Goal: Book appointment/travel/reservation

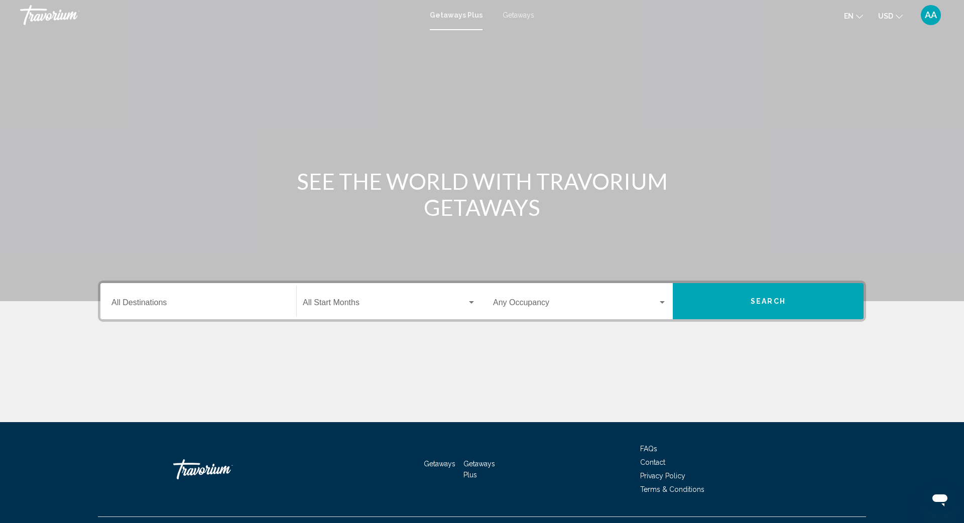
click at [152, 306] on input "Destination All Destinations" at bounding box center [198, 304] width 174 height 9
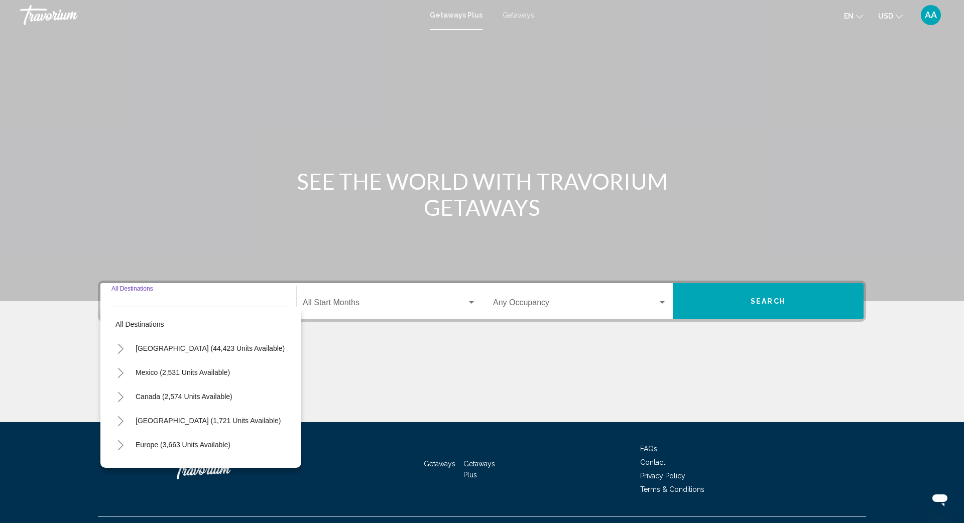
scroll to position [22, 0]
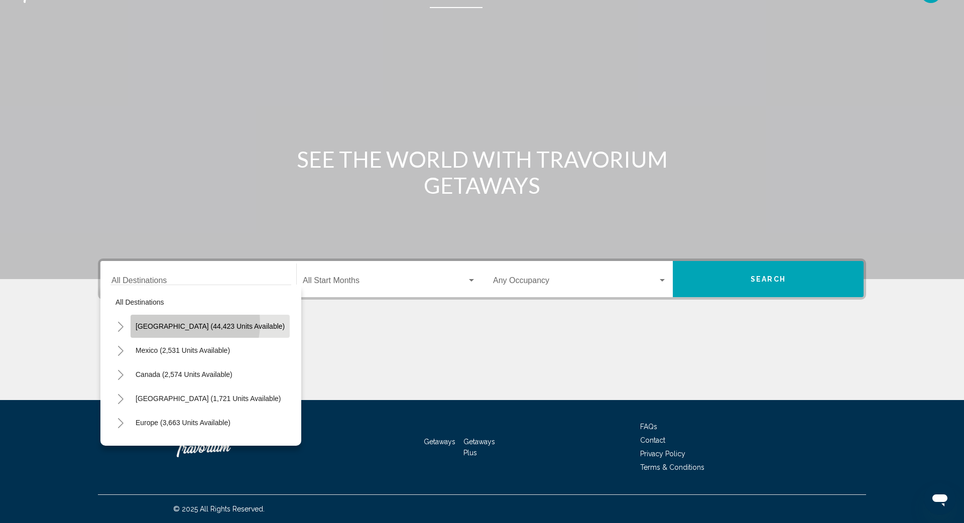
click at [173, 323] on span "[GEOGRAPHIC_DATA] (44,423 units available)" at bounding box center [210, 326] width 149 height 8
type input "**********"
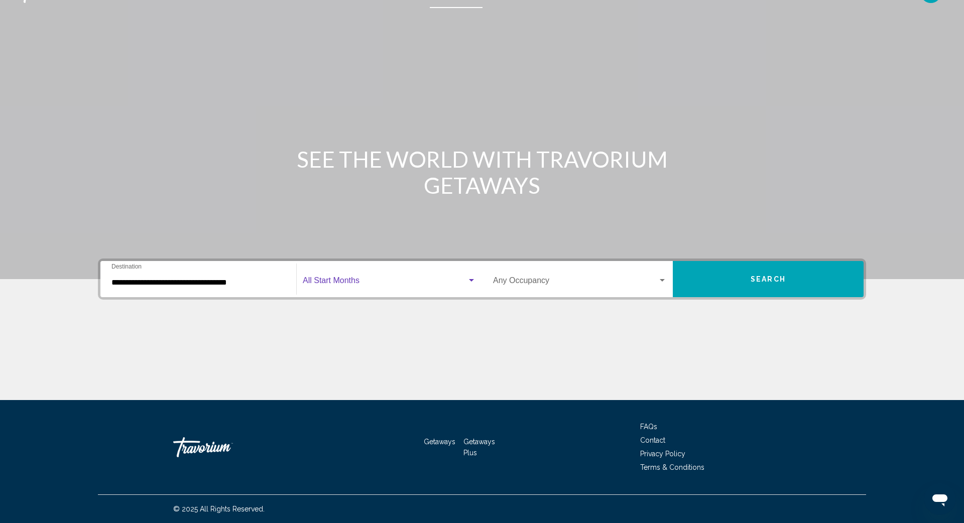
click at [323, 279] on span "Search widget" at bounding box center [385, 282] width 164 height 9
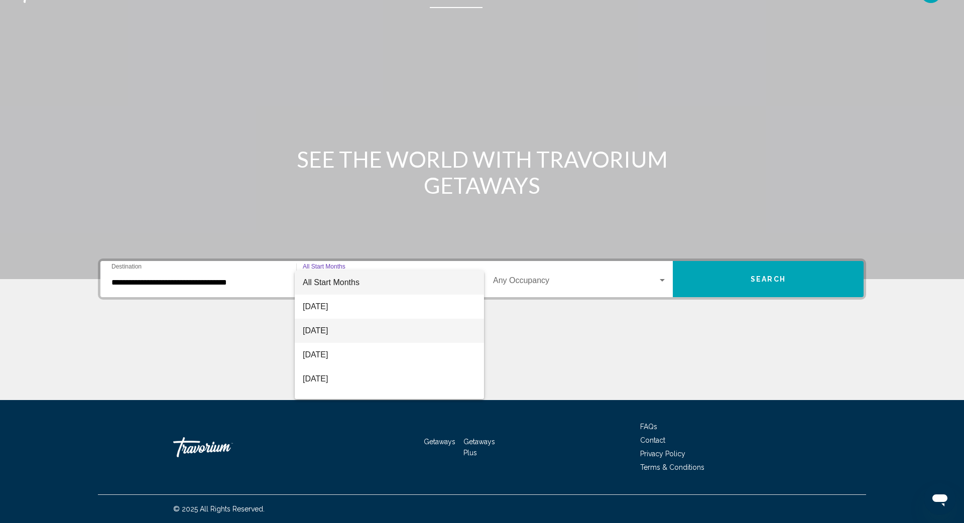
scroll to position [0, 0]
click at [323, 331] on span "[DATE]" at bounding box center [389, 331] width 173 height 24
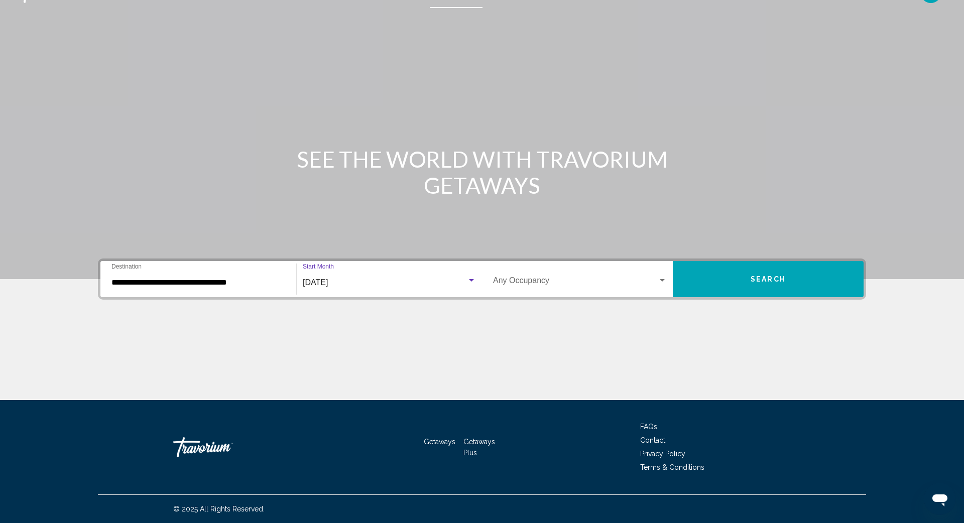
click at [722, 280] on button "Search" at bounding box center [767, 279] width 191 height 36
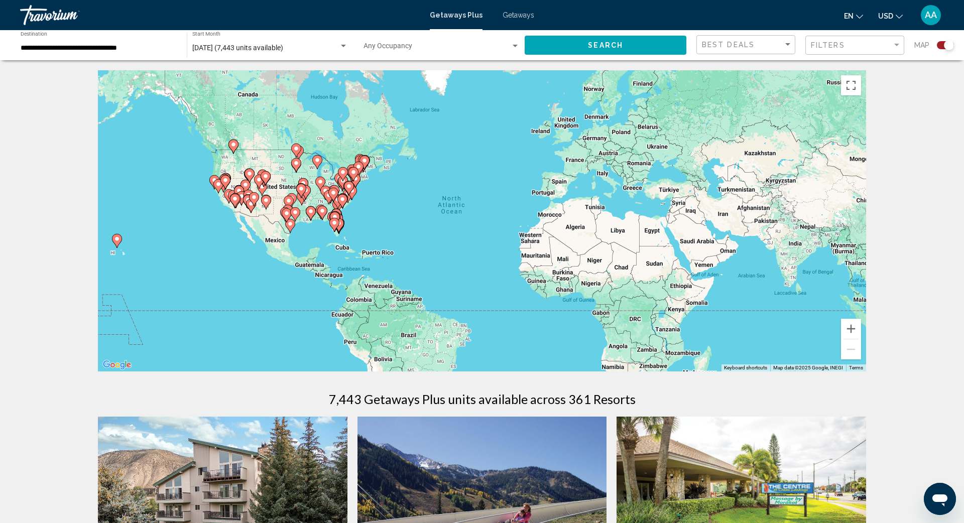
click at [321, 224] on div "To activate drag with keyboard, press Alt + Enter. Once in keyboard drag state,…" at bounding box center [482, 220] width 768 height 301
click at [332, 224] on image "Main content" at bounding box center [334, 223] width 6 height 6
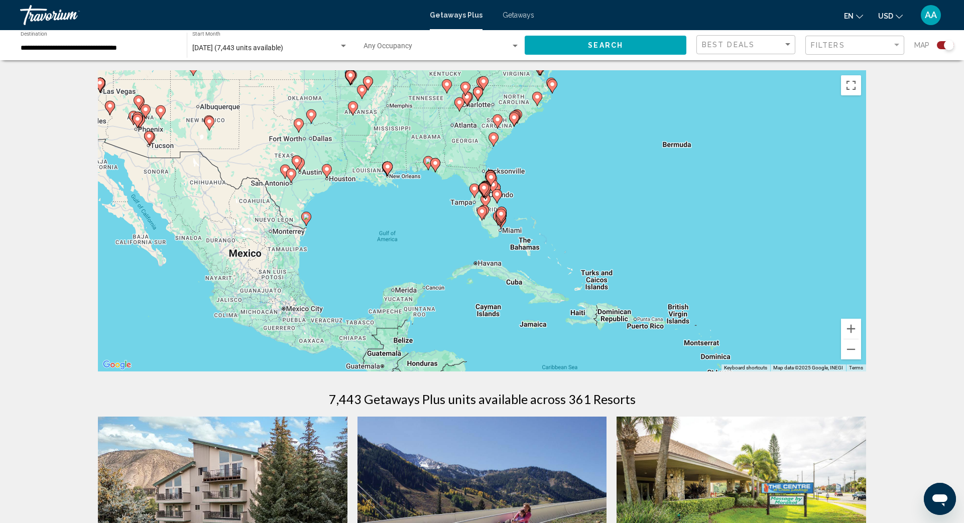
click at [472, 194] on gmp-advanced-marker "Main content" at bounding box center [474, 190] width 10 height 15
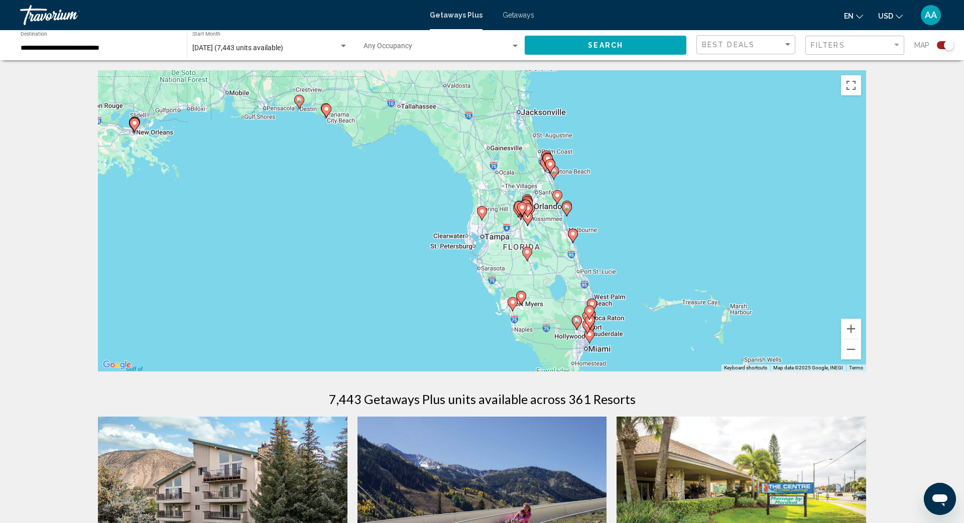
click at [325, 110] on image "Main content" at bounding box center [326, 109] width 6 height 6
type input "**********"
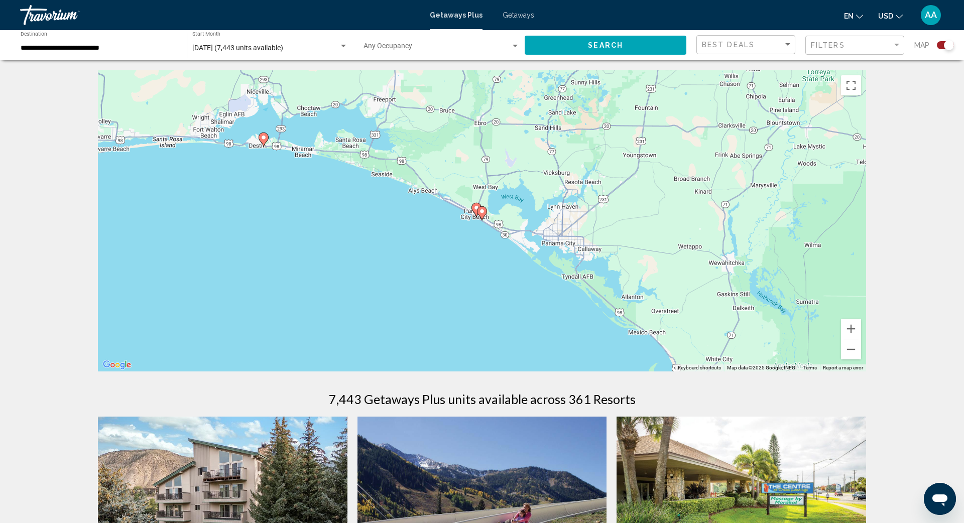
click at [480, 213] on image "Main content" at bounding box center [482, 211] width 6 height 6
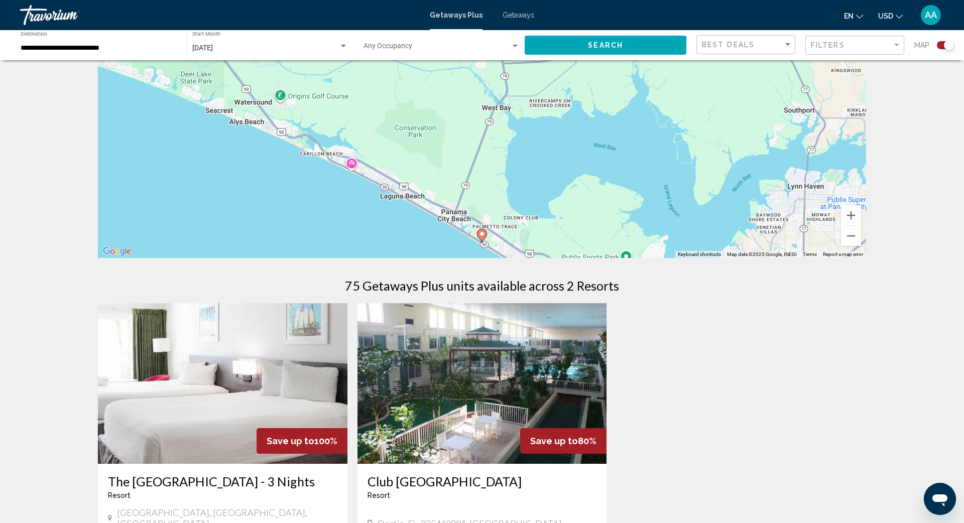
scroll to position [113, 0]
click at [493, 242] on div "To activate drag with keyboard, press Alt + Enter. Once in keyboard drag state,…" at bounding box center [482, 107] width 768 height 301
click at [722, 234] on button "Zoom out" at bounding box center [851, 236] width 20 height 20
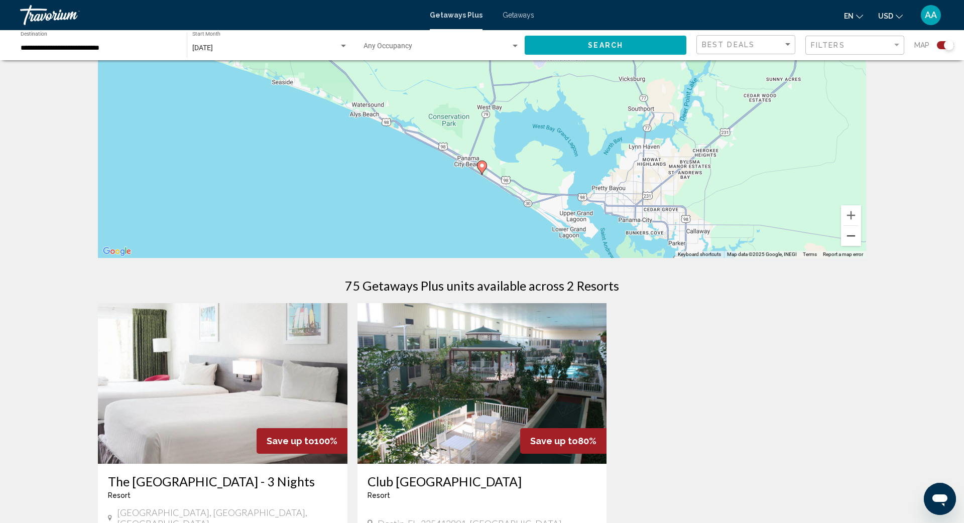
click at [722, 234] on button "Zoom out" at bounding box center [851, 236] width 20 height 20
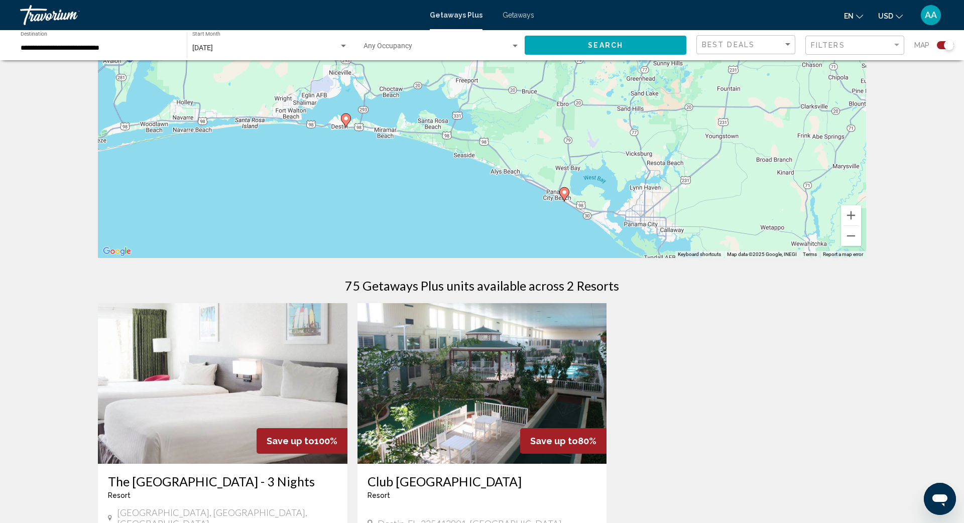
drag, startPoint x: 516, startPoint y: 180, endPoint x: 600, endPoint y: 241, distance: 103.8
click at [600, 241] on div "To activate drag with keyboard, press Alt + Enter. Once in keyboard drag state,…" at bounding box center [482, 107] width 768 height 301
click at [345, 123] on icon "Main content" at bounding box center [345, 120] width 9 height 13
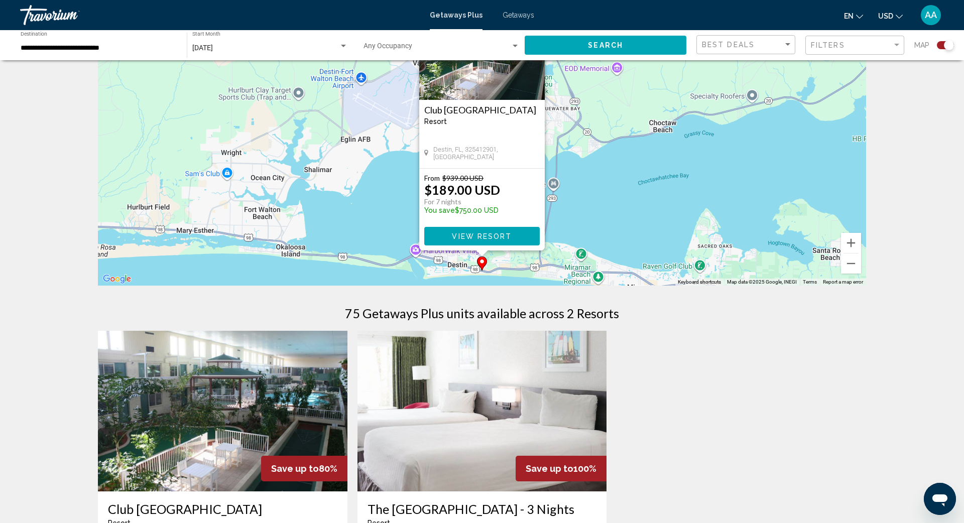
scroll to position [96, 0]
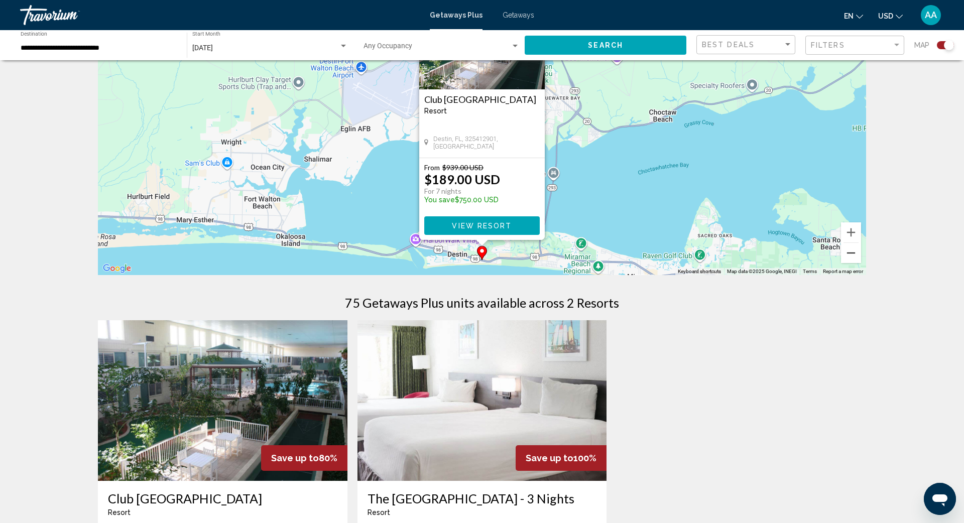
click at [722, 256] on button "Zoom out" at bounding box center [851, 253] width 20 height 20
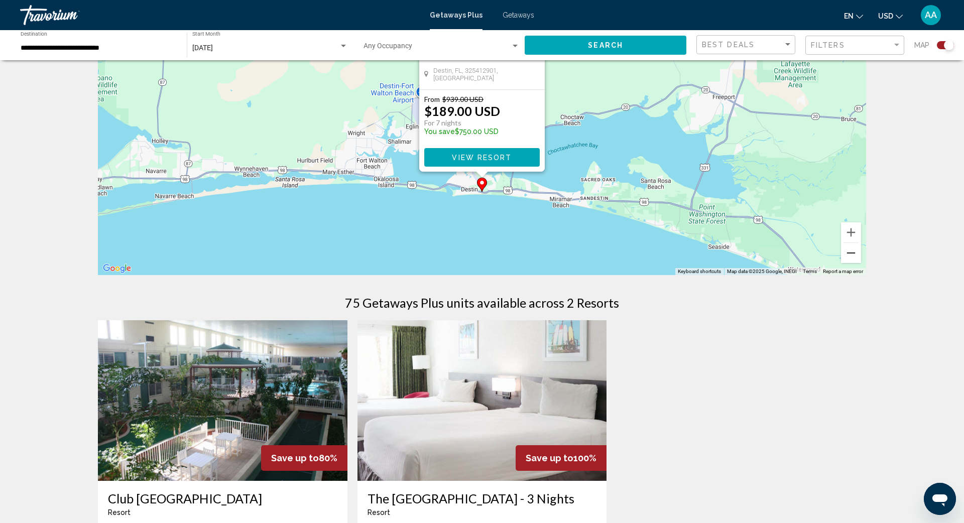
click at [722, 256] on button "Zoom out" at bounding box center [851, 253] width 20 height 20
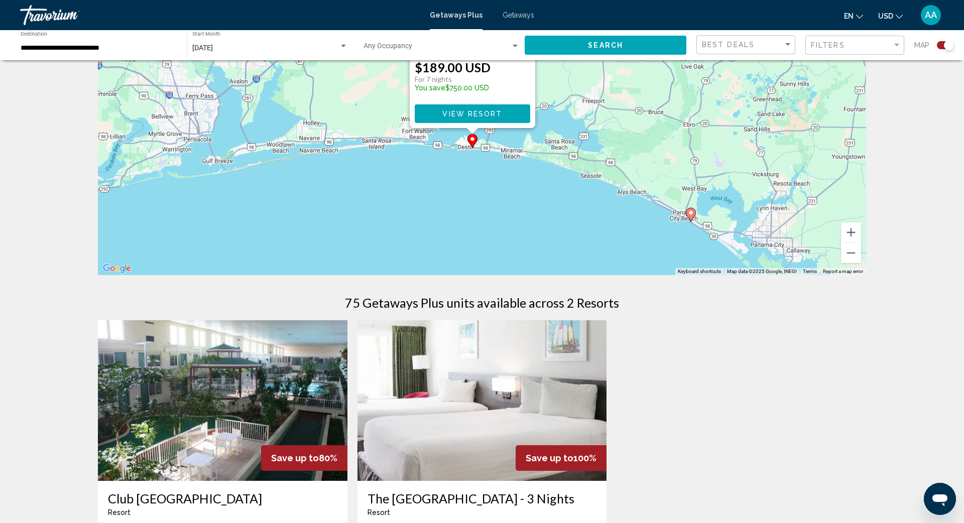
drag, startPoint x: 749, startPoint y: 219, endPoint x: 701, endPoint y: 172, distance: 67.8
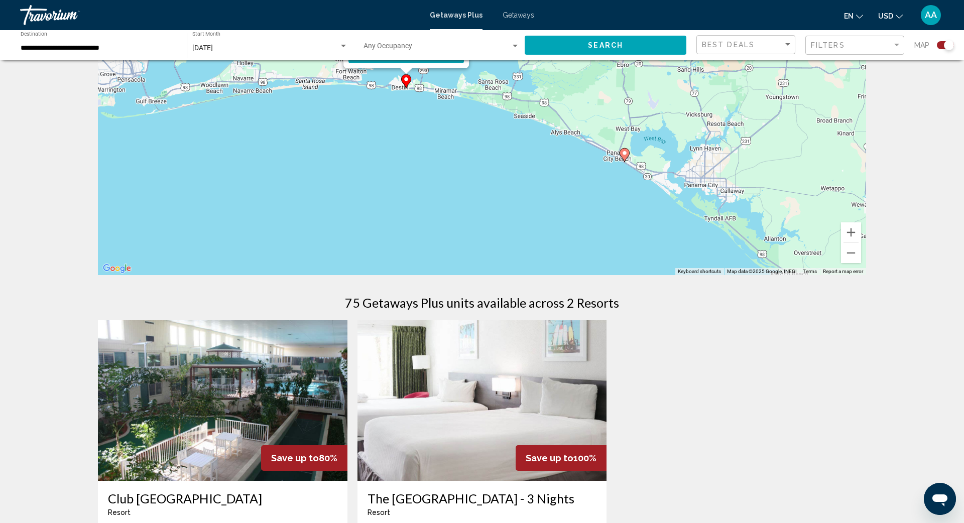
drag, startPoint x: 701, startPoint y: 172, endPoint x: 628, endPoint y: 116, distance: 92.0
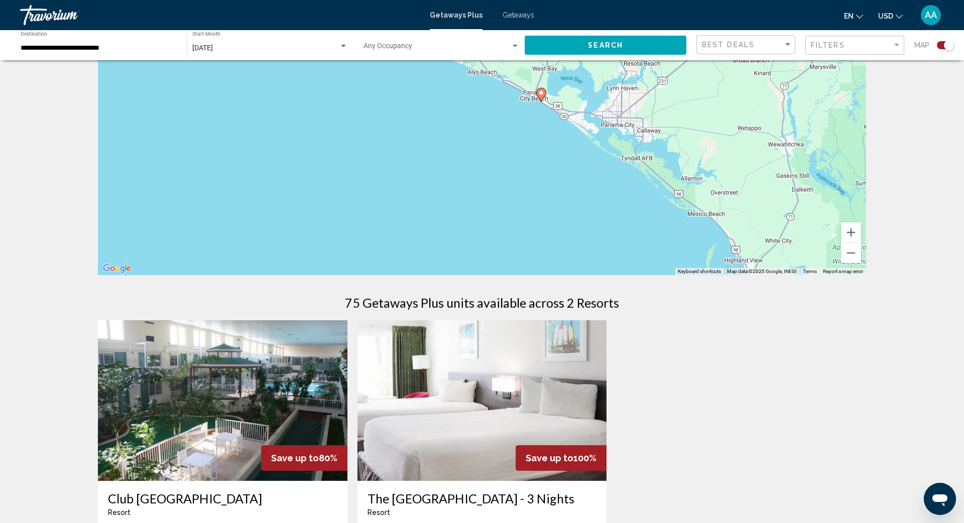
click at [542, 97] on icon "Main content" at bounding box center [540, 94] width 9 height 13
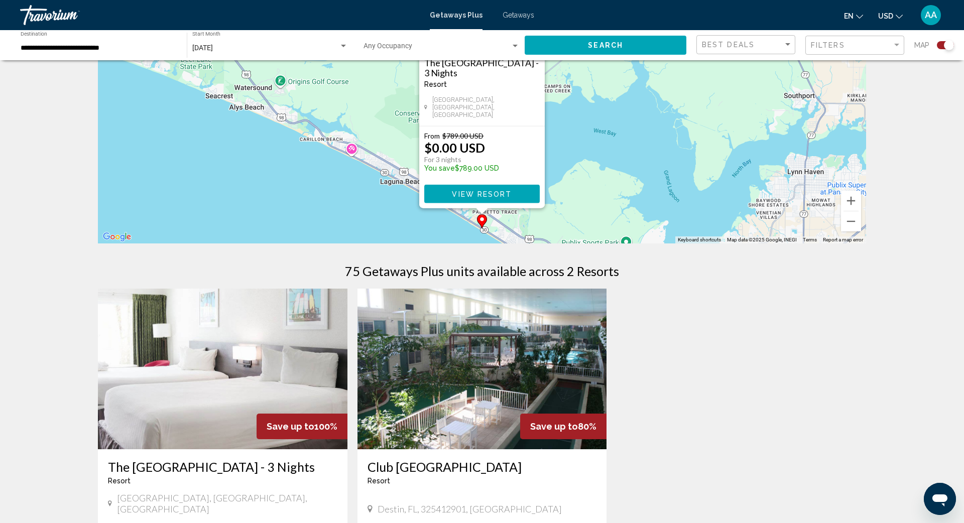
scroll to position [0, 0]
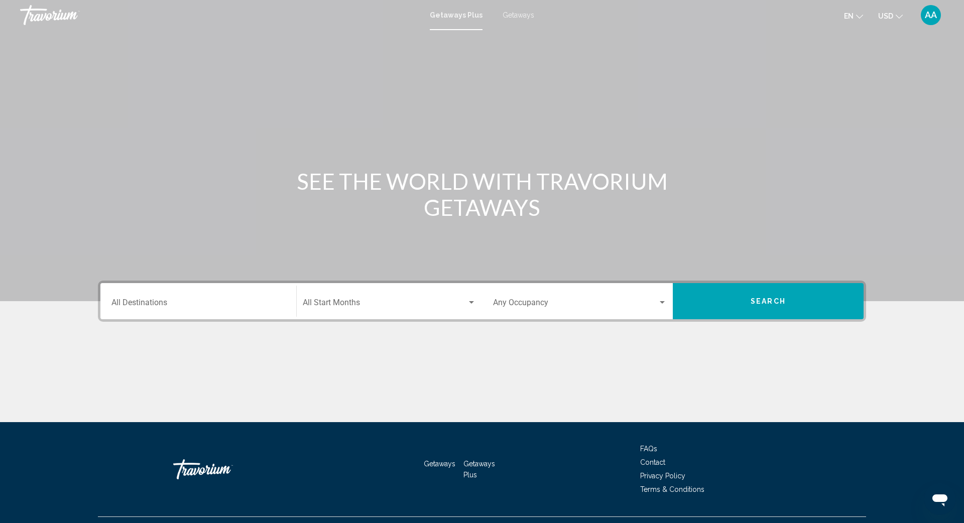
click at [177, 293] on div "Destination All Destinations" at bounding box center [198, 302] width 174 height 32
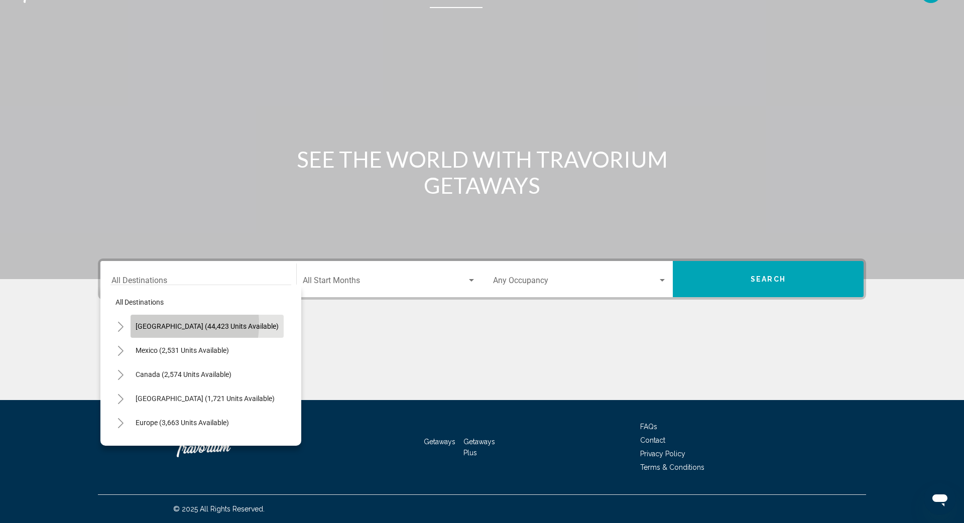
click at [164, 324] on span "[GEOGRAPHIC_DATA] (44,423 units available)" at bounding box center [207, 326] width 143 height 8
type input "**********"
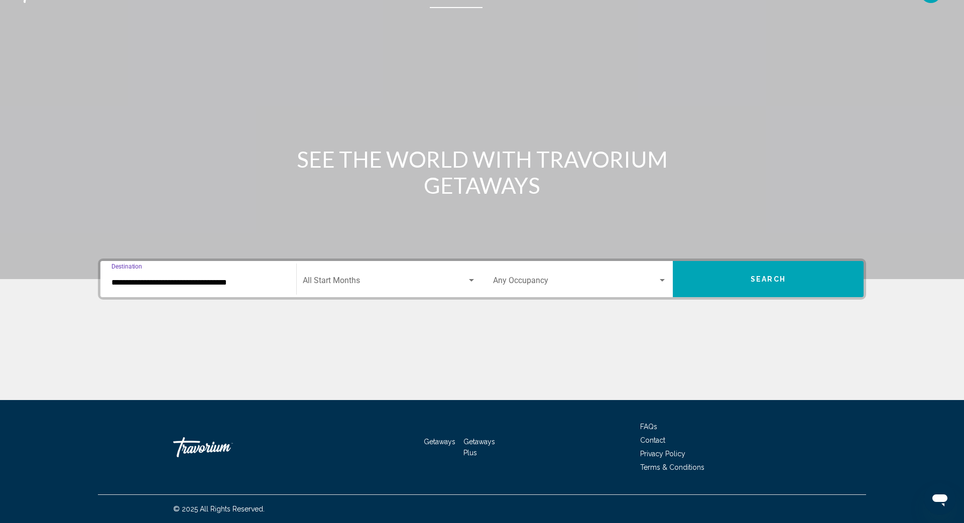
click at [337, 280] on span "Search widget" at bounding box center [385, 282] width 164 height 9
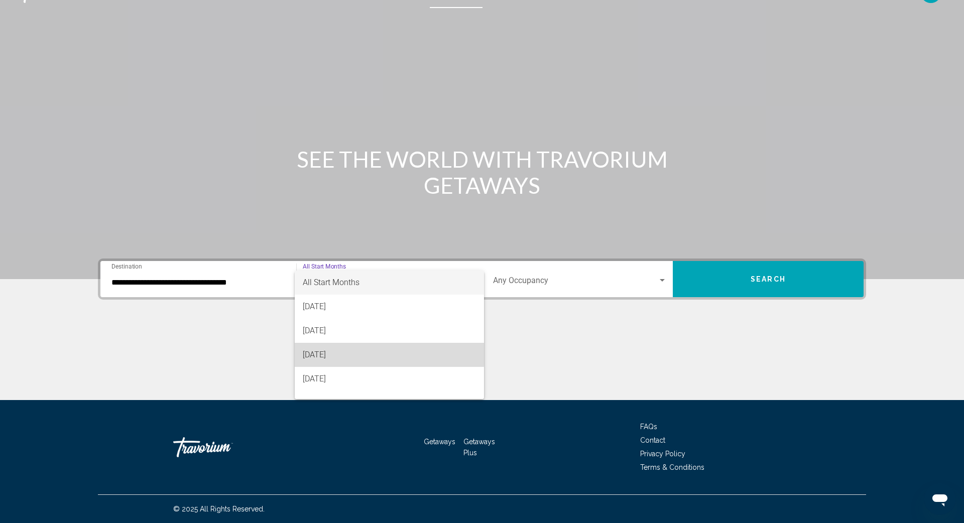
click at [330, 354] on span "[DATE]" at bounding box center [389, 355] width 173 height 24
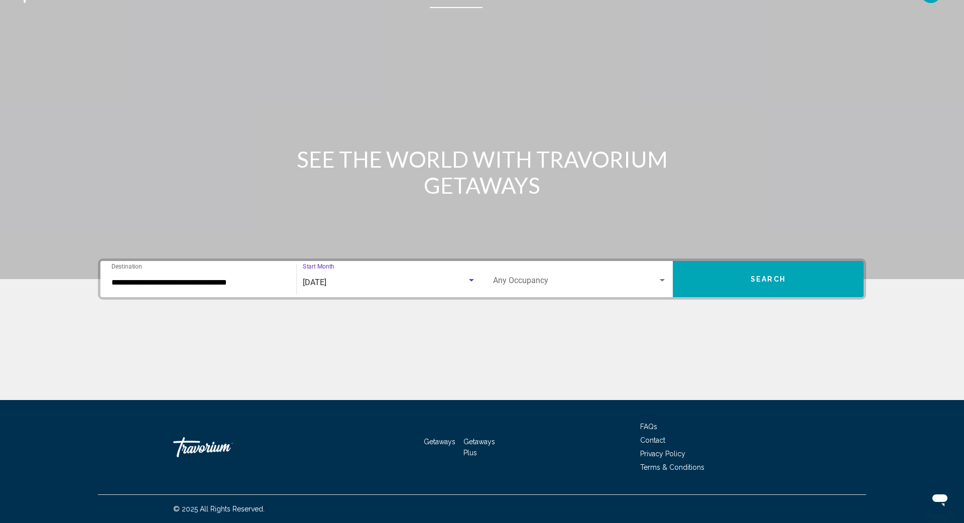
click at [722, 291] on button "Search" at bounding box center [767, 279] width 191 height 36
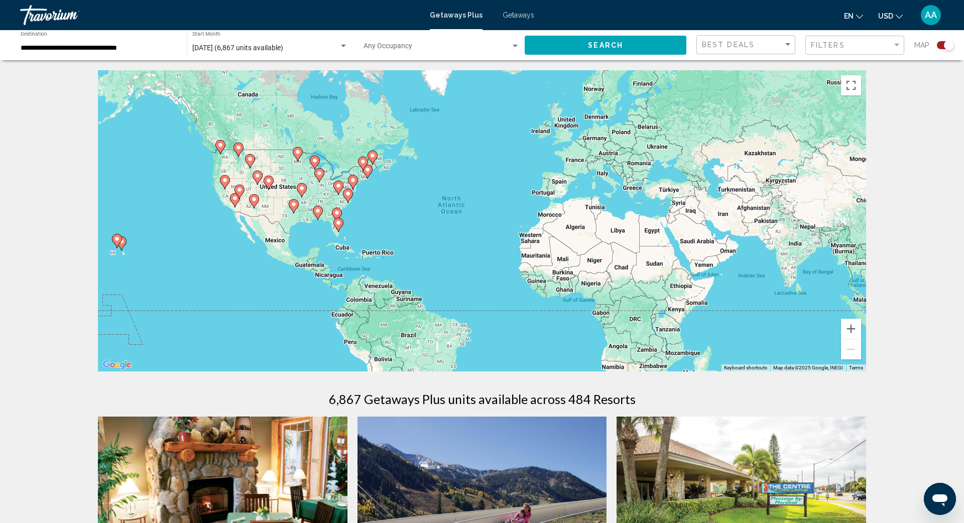
click at [391, 248] on div "To activate drag with keyboard, press Alt + Enter. Once in keyboard drag state,…" at bounding box center [482, 220] width 768 height 301
click at [321, 215] on icon "Main content" at bounding box center [318, 213] width 10 height 14
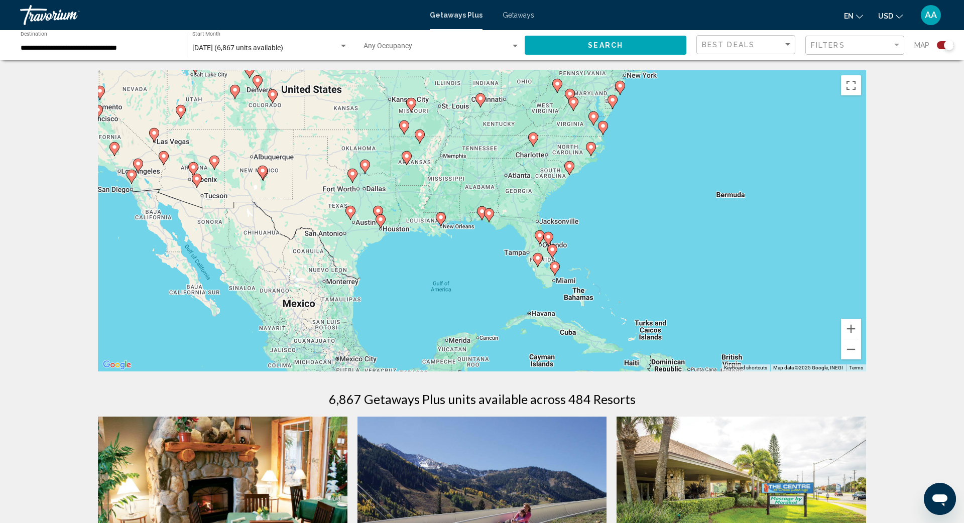
click at [490, 219] on icon "Main content" at bounding box center [488, 215] width 9 height 13
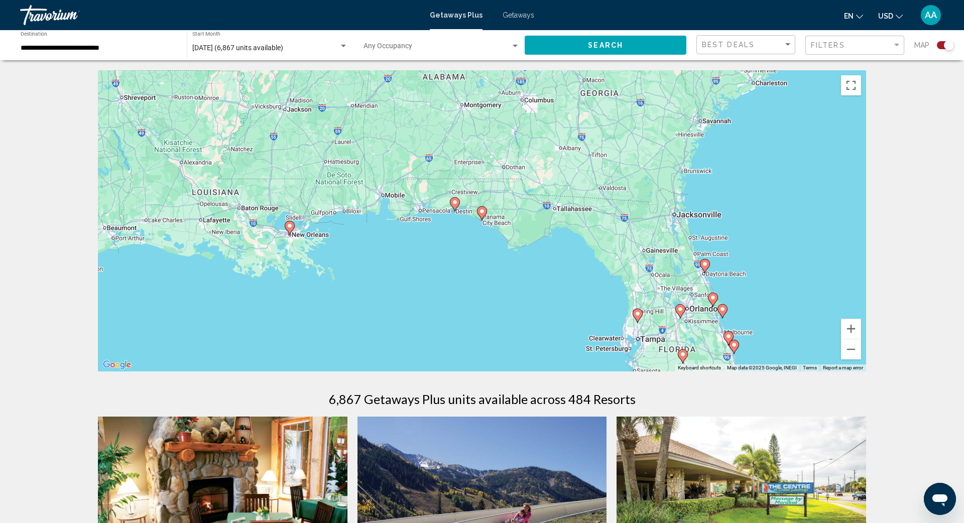
click at [490, 219] on div "To navigate, press the arrow keys. To activate drag with keyboard, press Alt + …" at bounding box center [482, 220] width 768 height 301
click at [479, 211] on image "Main content" at bounding box center [482, 211] width 6 height 6
type input "**********"
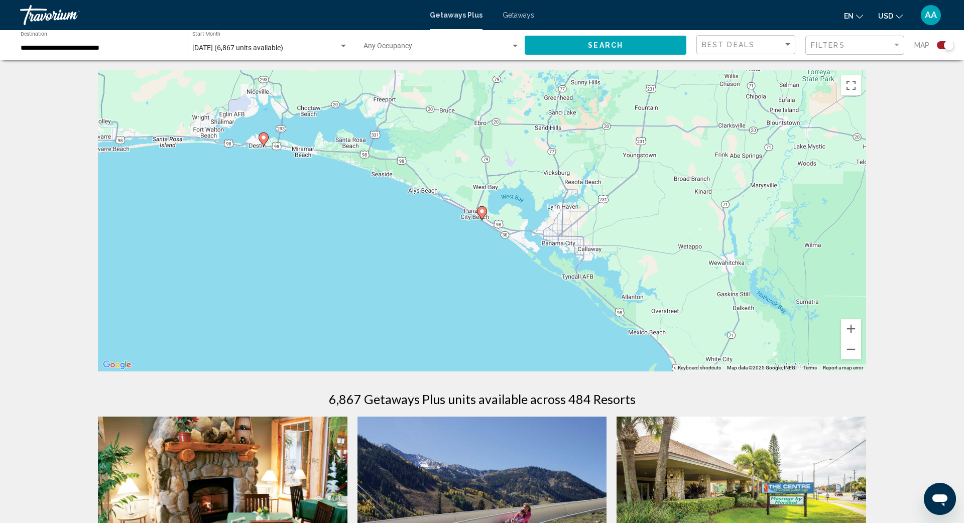
click at [479, 211] on image "Main content" at bounding box center [482, 211] width 6 height 6
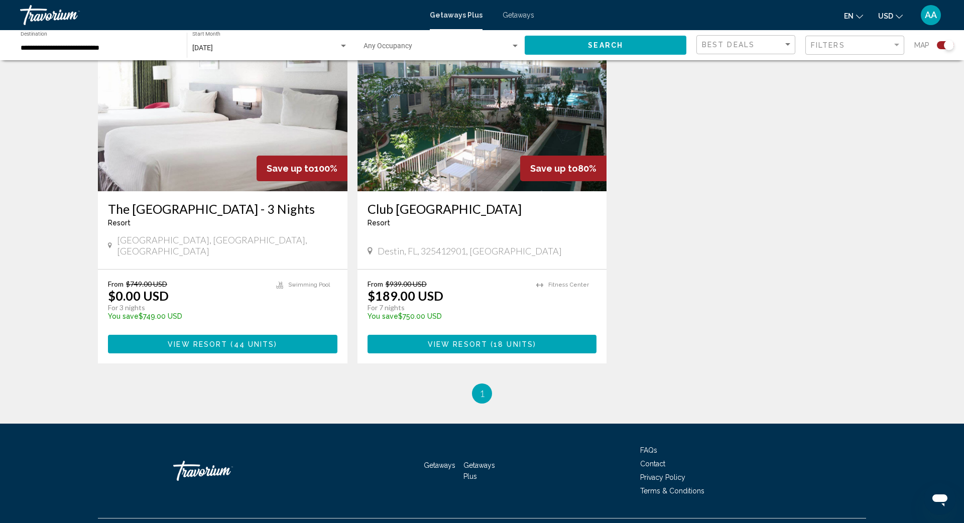
scroll to position [388, 0]
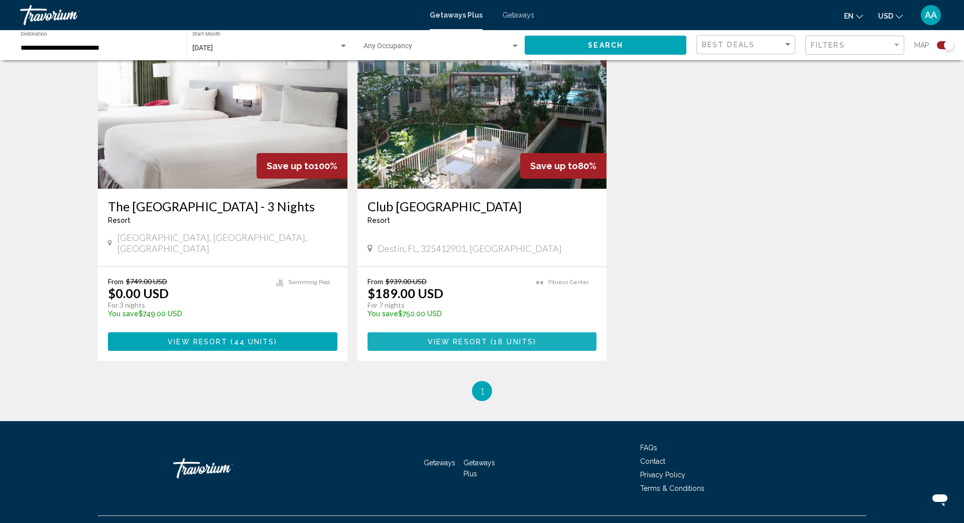
click at [463, 338] on span "View Resort" at bounding box center [458, 342] width 60 height 8
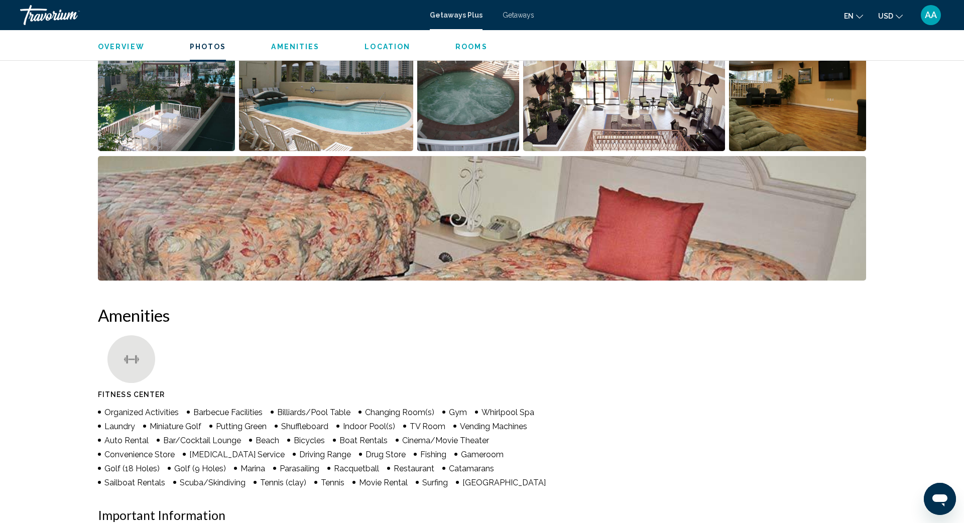
scroll to position [517, 0]
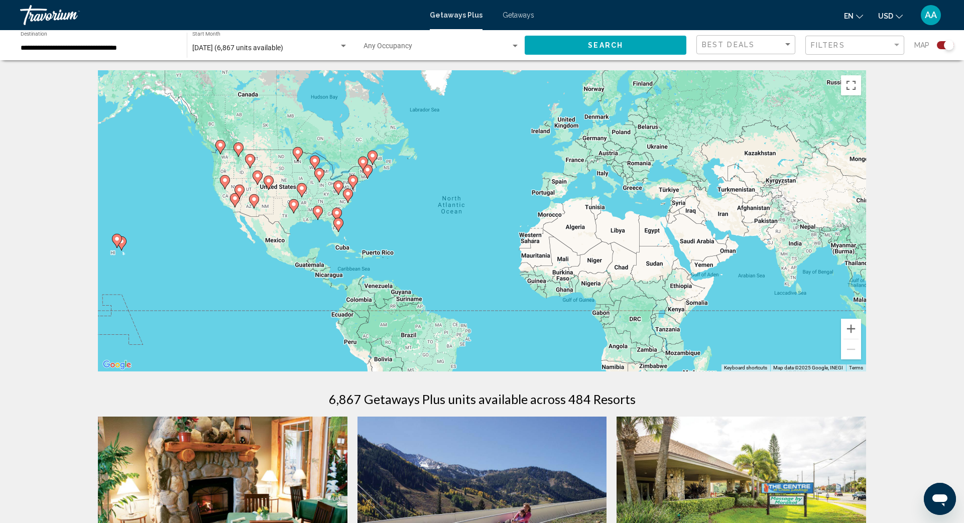
click at [323, 227] on div "To activate drag with keyboard, press Alt + Enter. Once in keyboard drag state,…" at bounding box center [482, 220] width 768 height 301
click at [321, 221] on div "To activate drag with keyboard, press Alt + Enter. Once in keyboard drag state,…" at bounding box center [482, 220] width 768 height 301
click at [318, 215] on icon "Main content" at bounding box center [317, 212] width 9 height 13
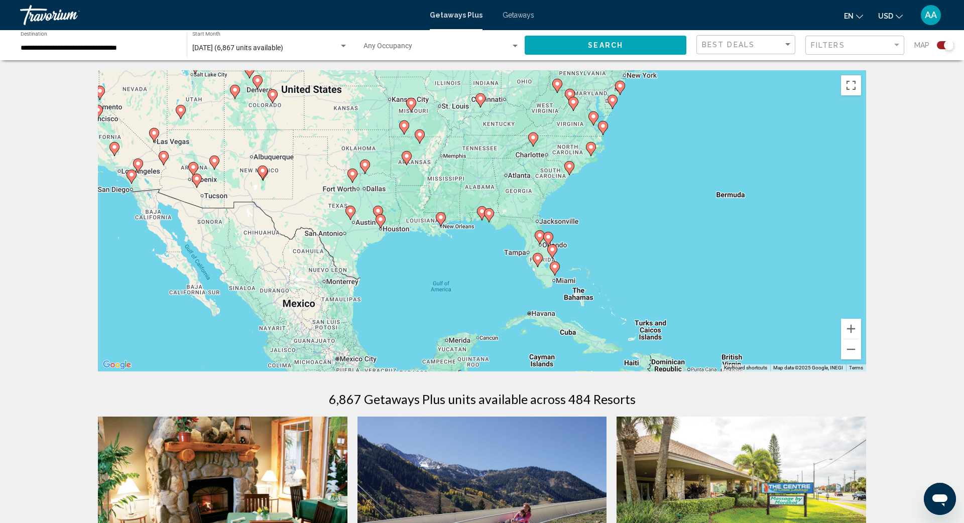
click at [487, 231] on div "To navigate, press the arrow keys. To activate drag with keyboard, press Alt + …" at bounding box center [482, 220] width 768 height 301
click at [490, 219] on icon "Main content" at bounding box center [488, 215] width 9 height 13
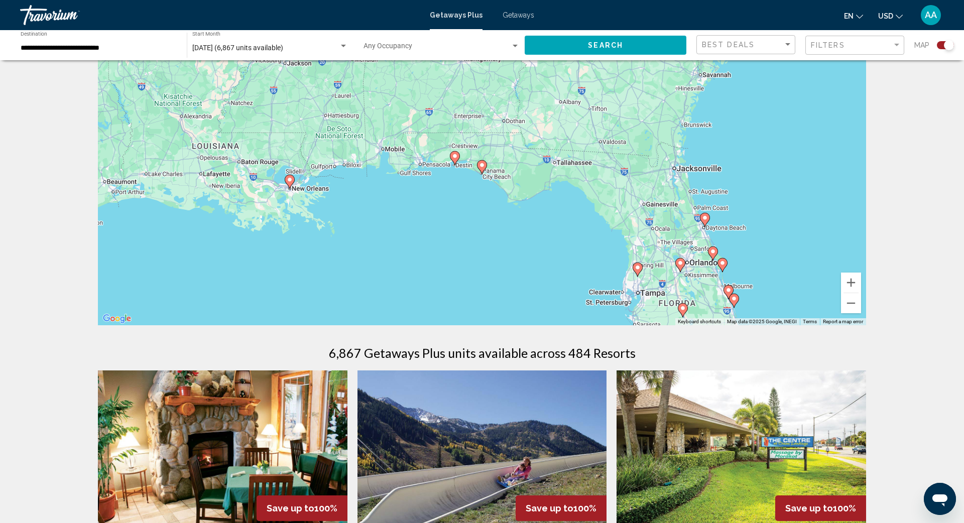
scroll to position [38, 0]
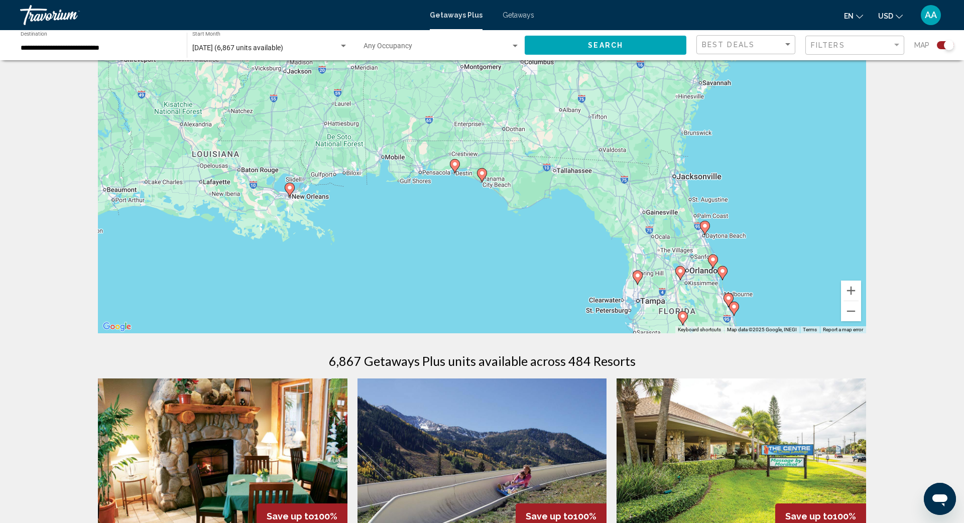
click at [456, 170] on icon "Main content" at bounding box center [454, 166] width 9 height 13
type input "**********"
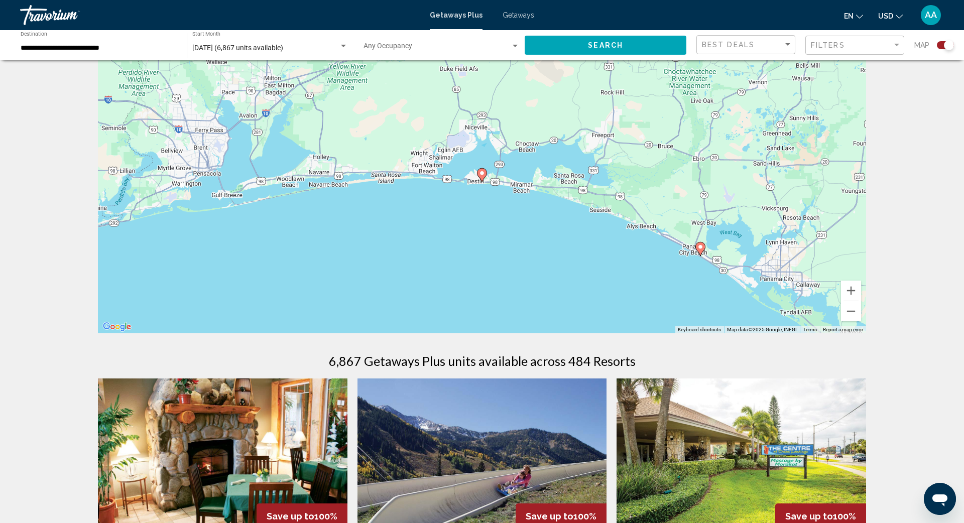
click at [480, 172] on image "Main content" at bounding box center [482, 173] width 6 height 6
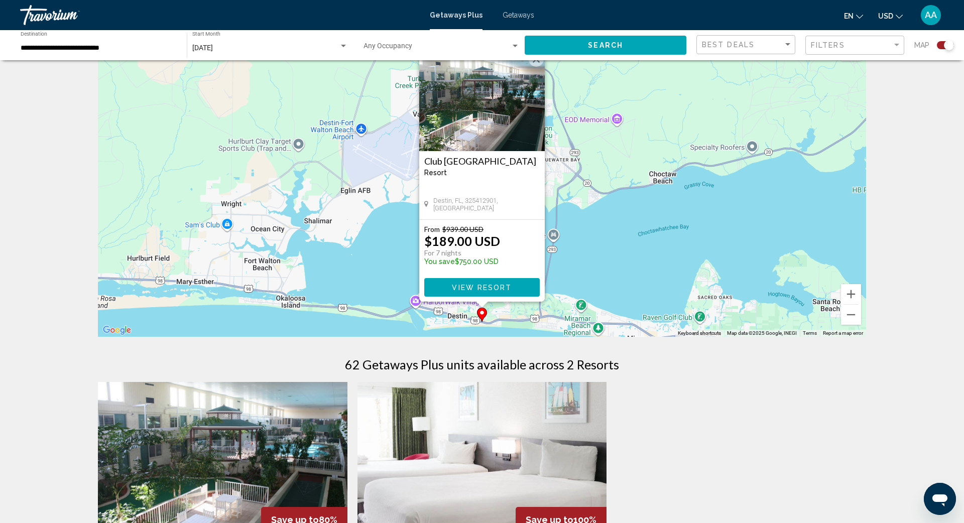
scroll to position [0, 0]
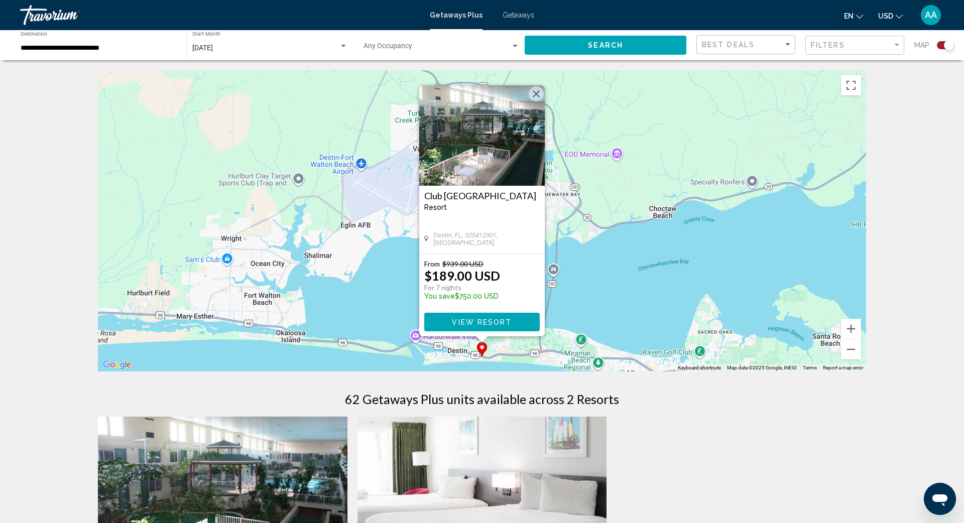
click at [536, 91] on button "Close" at bounding box center [535, 93] width 15 height 15
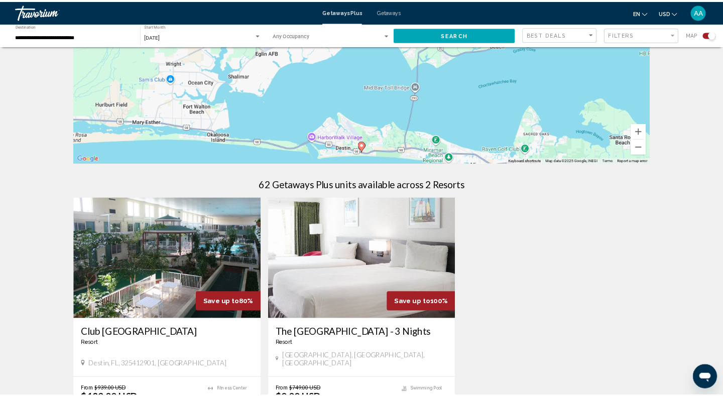
scroll to position [158, 0]
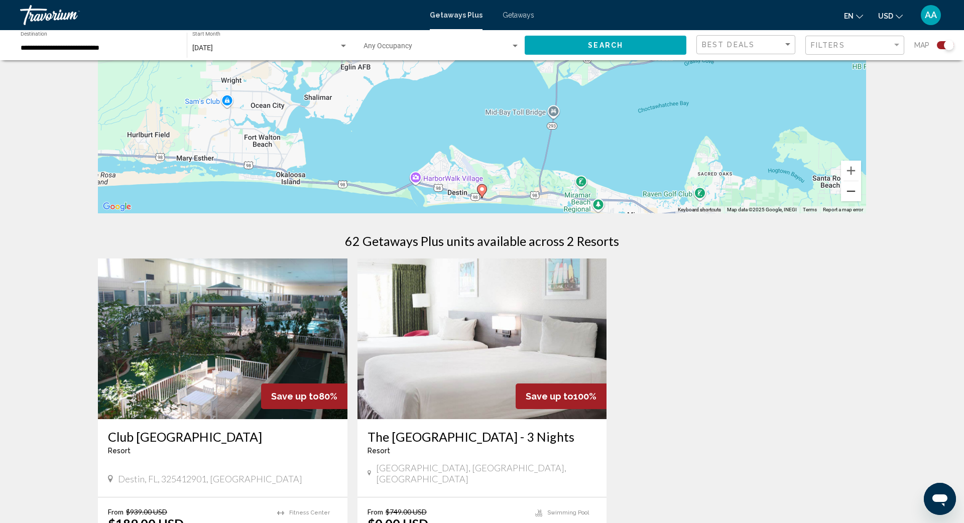
click at [722, 193] on button "Zoom out" at bounding box center [851, 191] width 20 height 20
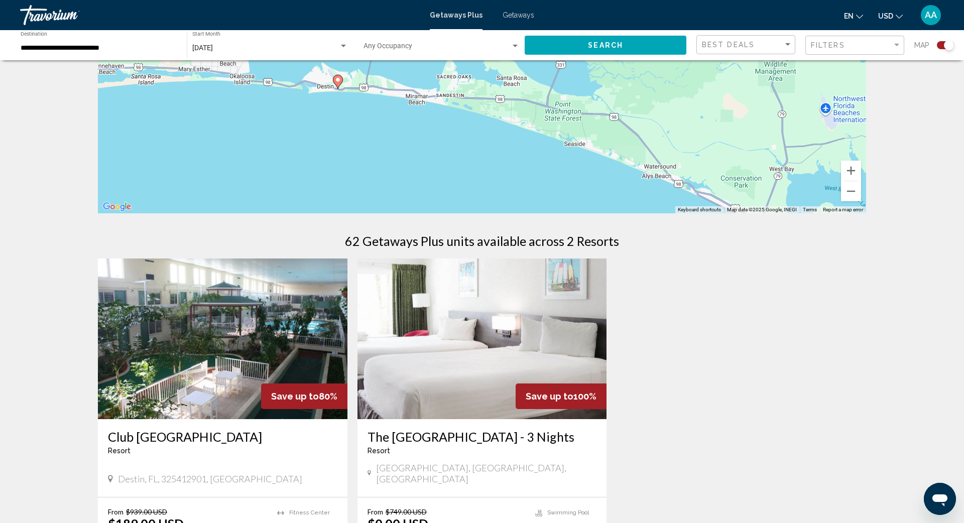
drag, startPoint x: 726, startPoint y: 138, endPoint x: 579, endPoint y: 97, distance: 152.7
click at [579, 97] on div "To activate drag with keyboard, press Alt + Enter. Once in keyboard drag state,…" at bounding box center [482, 62] width 768 height 301
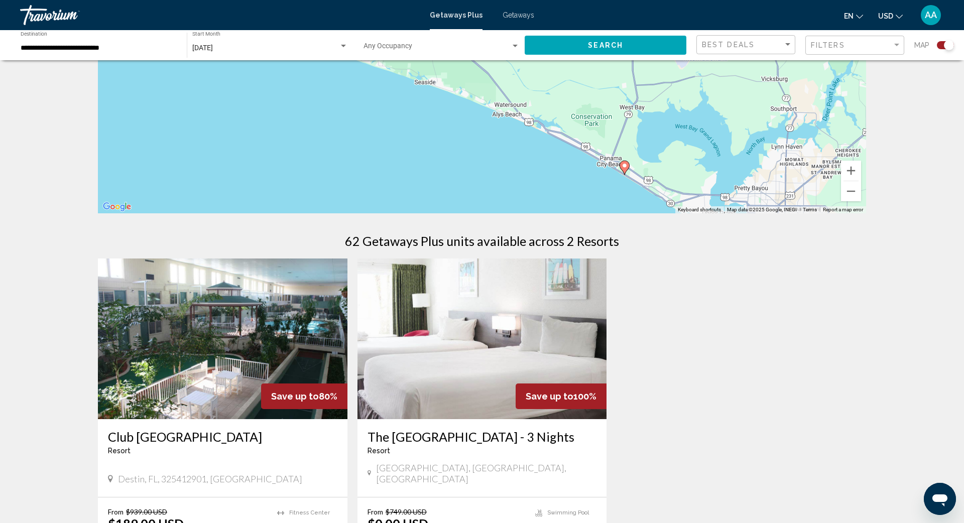
drag, startPoint x: 663, startPoint y: 147, endPoint x: 509, endPoint y: 85, distance: 166.2
click at [509, 85] on div "To activate drag with keyboard, press Alt + Enter. Once in keyboard drag state,…" at bounding box center [482, 62] width 768 height 301
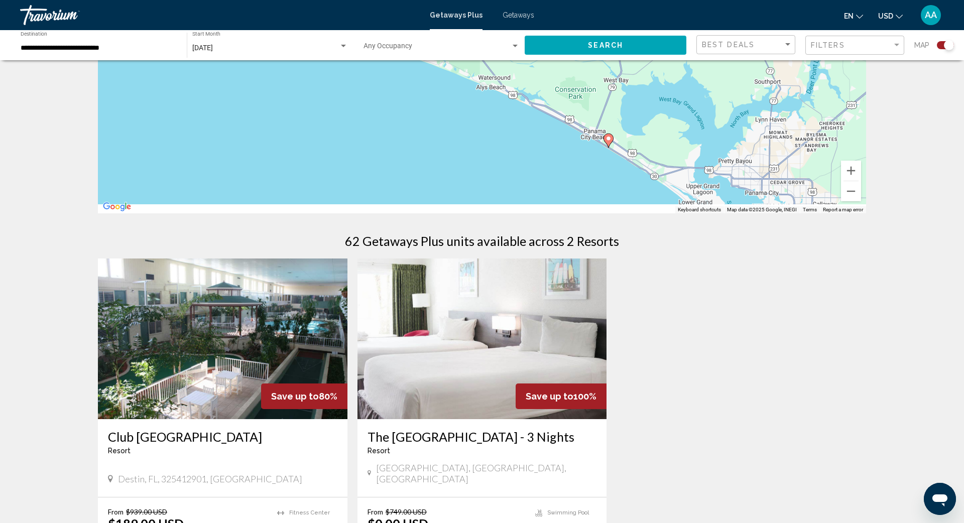
drag, startPoint x: 621, startPoint y: 159, endPoint x: 589, endPoint y: 113, distance: 55.8
click at [589, 113] on div "To activate drag with keyboard, press Alt + Enter. Once in keyboard drag state,…" at bounding box center [482, 62] width 768 height 301
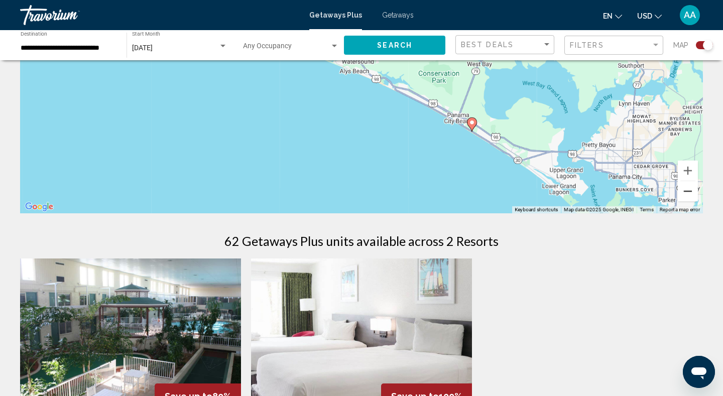
click at [687, 189] on button "Zoom out" at bounding box center [688, 191] width 20 height 20
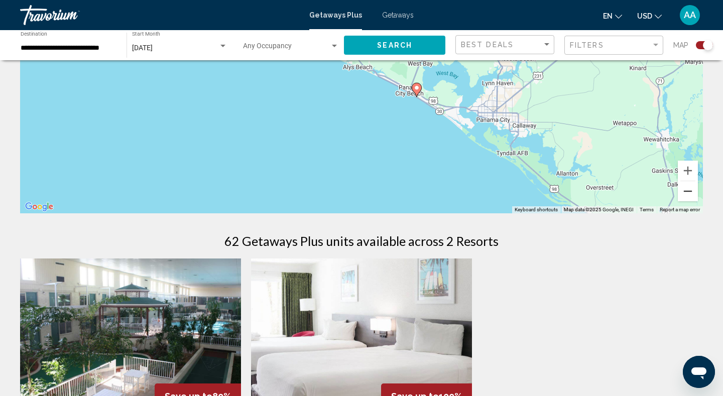
click at [686, 185] on button "Zoom out" at bounding box center [688, 191] width 20 height 20
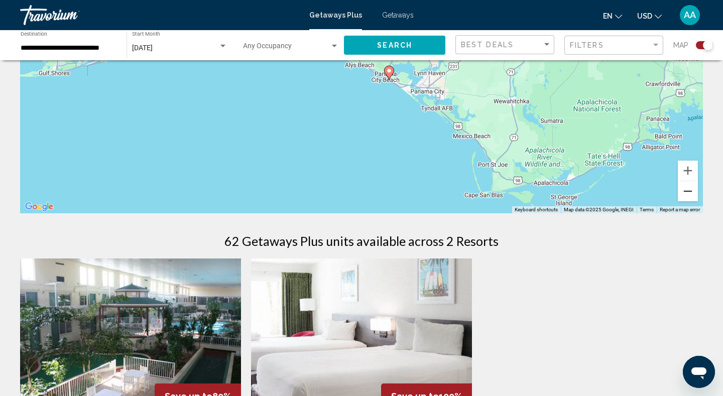
click at [686, 185] on button "Zoom out" at bounding box center [688, 191] width 20 height 20
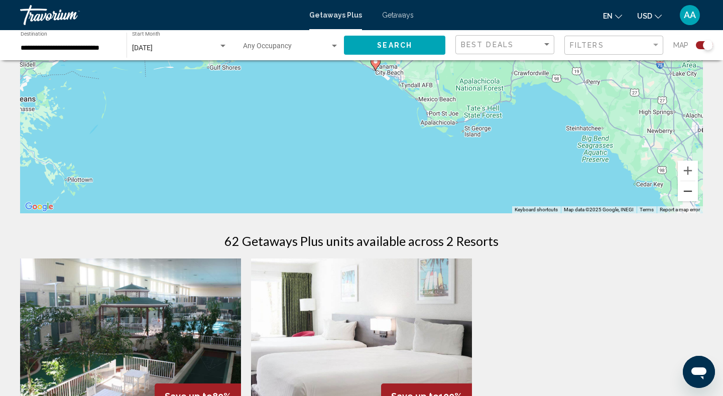
click at [686, 185] on button "Zoom out" at bounding box center [688, 191] width 20 height 20
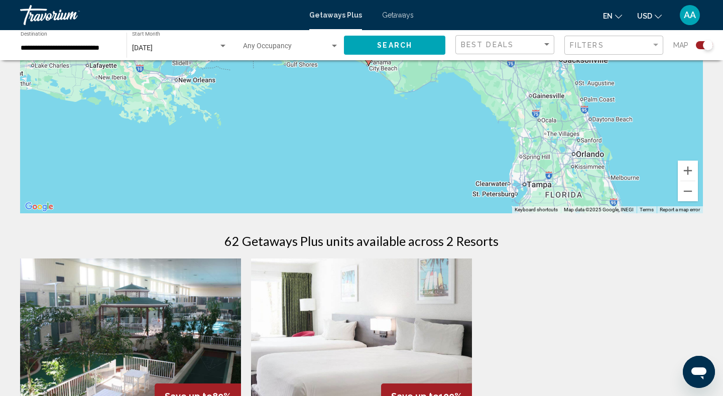
scroll to position [159, 0]
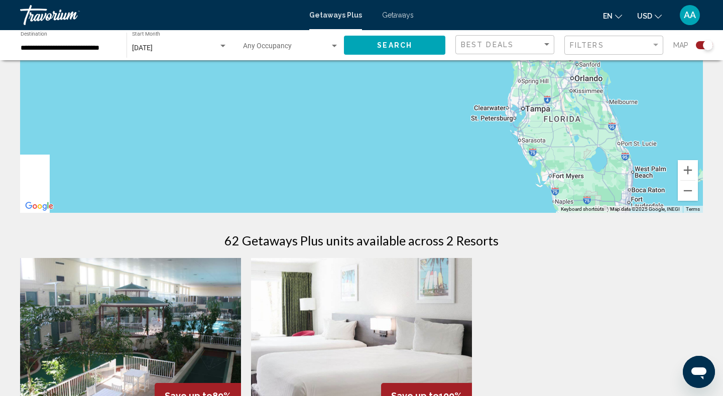
drag, startPoint x: 607, startPoint y: 173, endPoint x: 604, endPoint y: 74, distance: 98.9
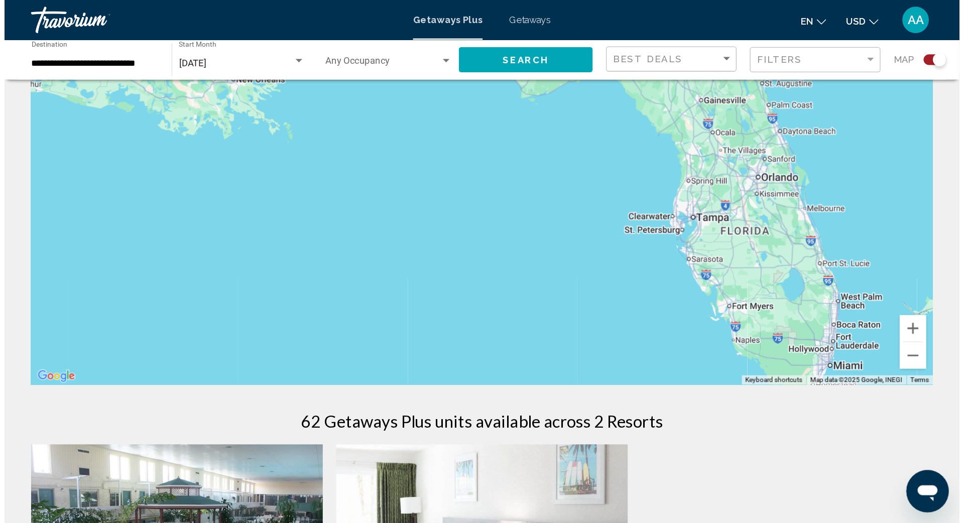
scroll to position [0, 0]
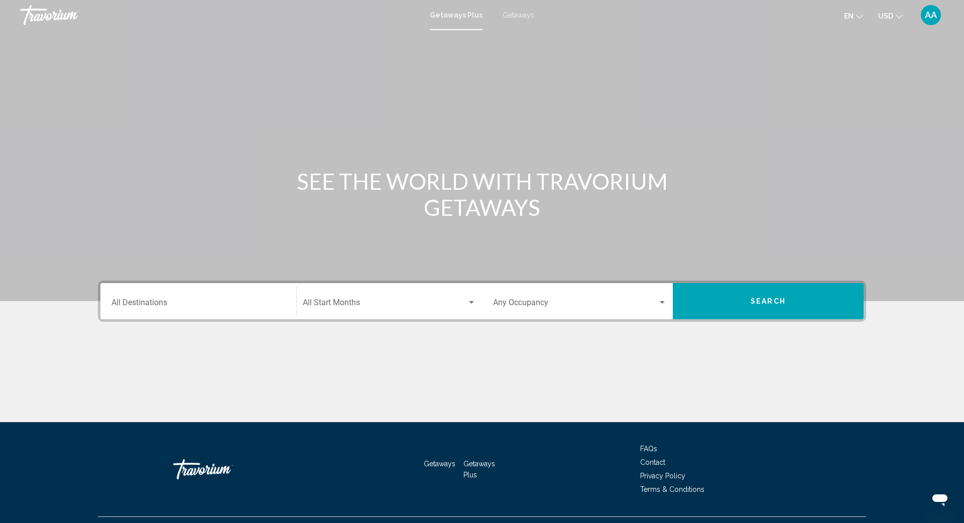
click at [141, 296] on div "Destination All Destinations" at bounding box center [198, 302] width 174 height 32
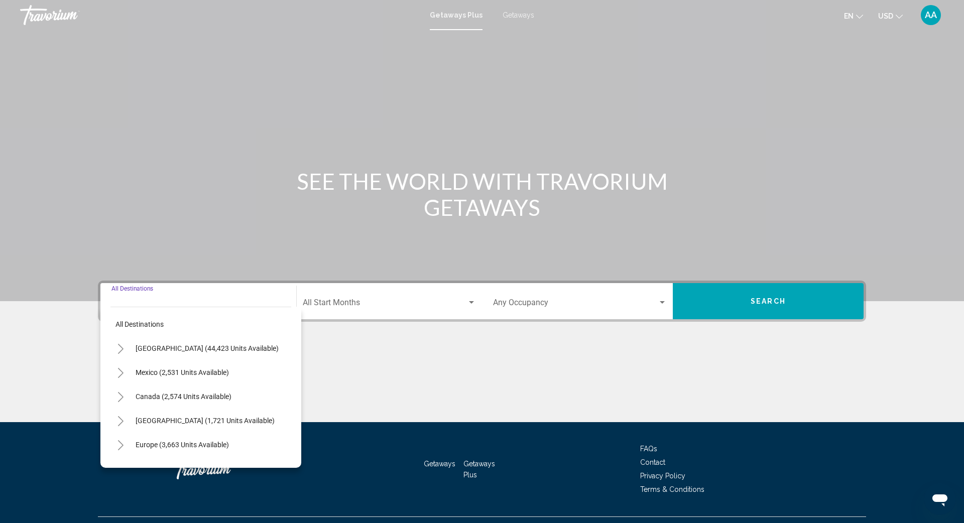
scroll to position [22, 0]
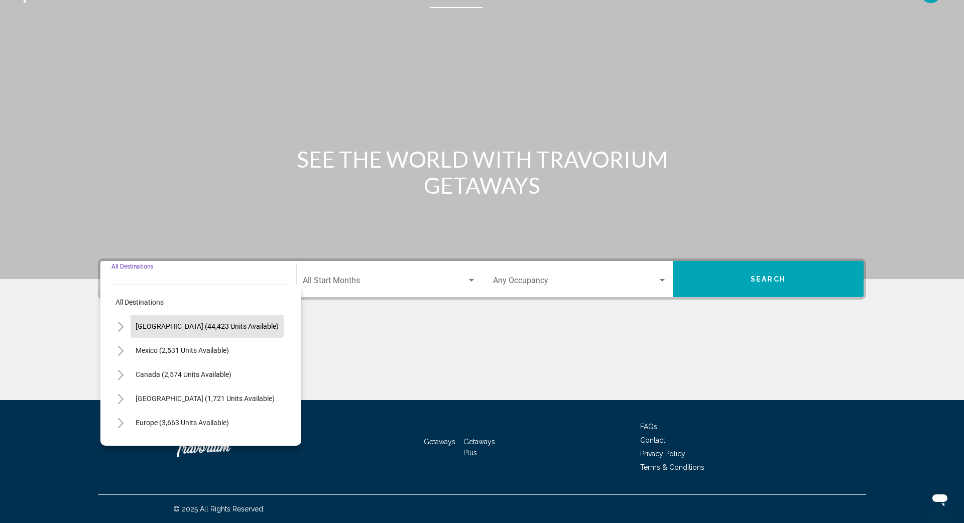
click at [174, 326] on span "[GEOGRAPHIC_DATA] (44,423 units available)" at bounding box center [207, 326] width 143 height 8
type input "**********"
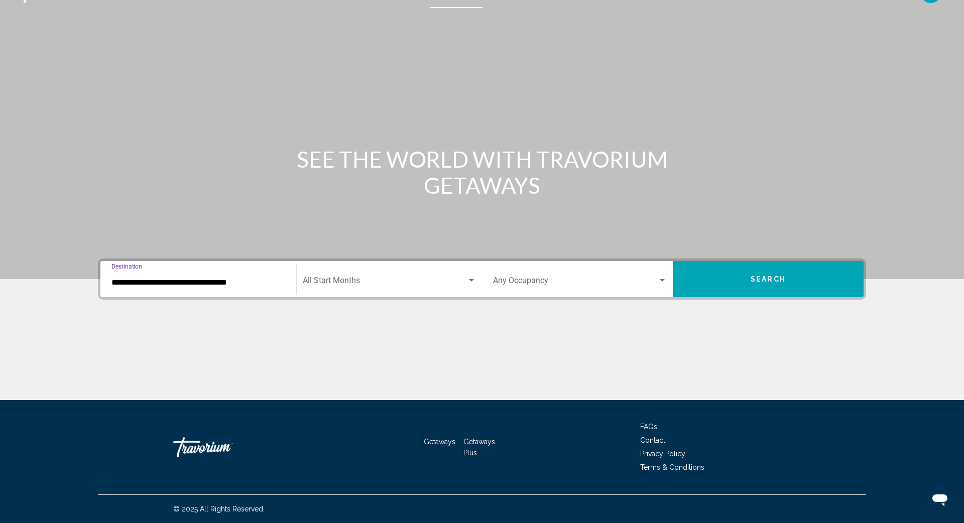
click at [325, 277] on div "Start Month All Start Months" at bounding box center [389, 279] width 173 height 32
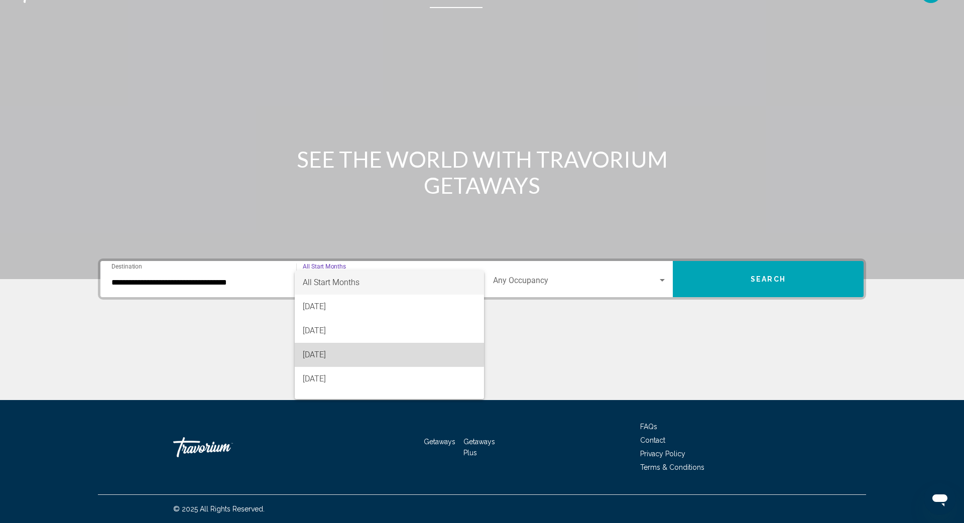
click at [334, 353] on span "[DATE]" at bounding box center [389, 355] width 173 height 24
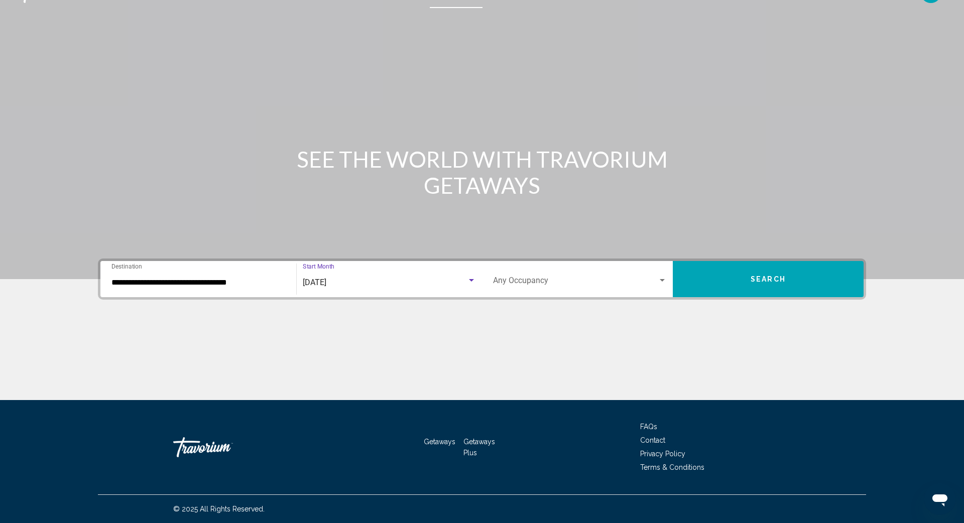
click at [722, 271] on button "Search" at bounding box center [767, 279] width 191 height 36
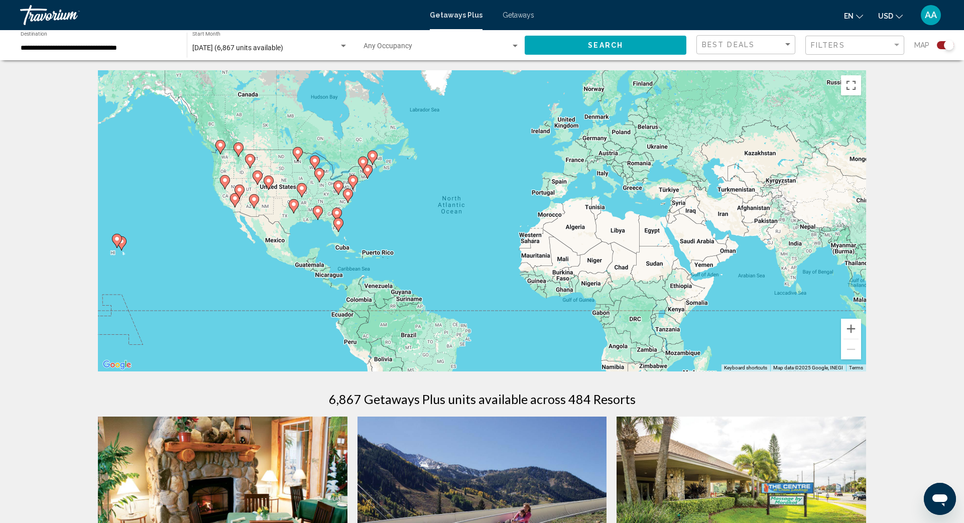
click at [369, 228] on div "To activate drag with keyboard, press Alt + Enter. Once in keyboard drag state,…" at bounding box center [482, 220] width 768 height 301
click at [344, 229] on div "To activate drag with keyboard, press Alt + Enter. Once in keyboard drag state,…" at bounding box center [482, 220] width 768 height 301
click at [339, 229] on icon "Main content" at bounding box center [338, 224] width 9 height 13
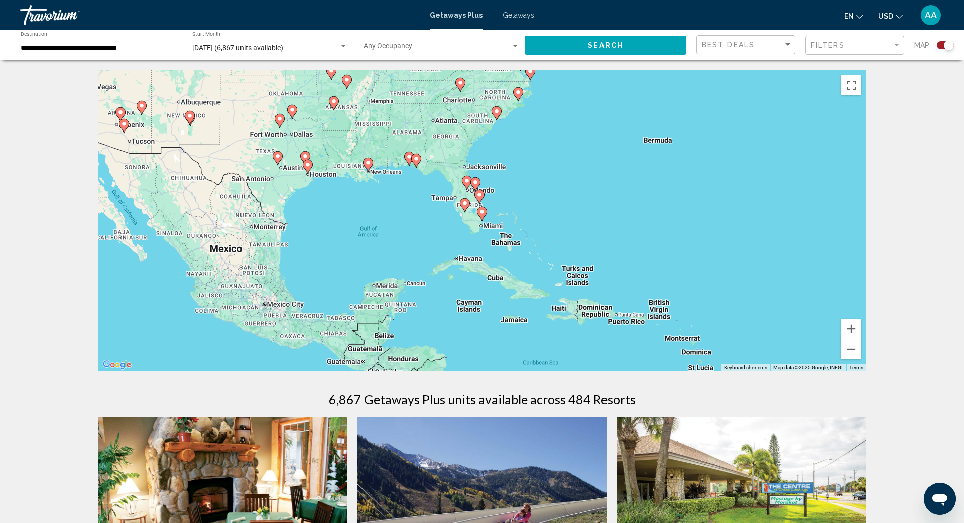
click at [483, 215] on icon "Main content" at bounding box center [481, 213] width 9 height 13
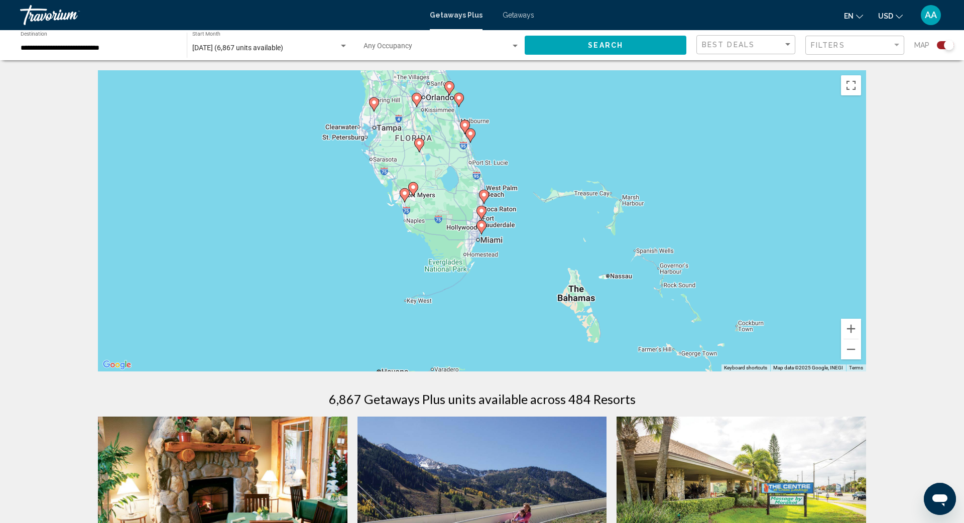
click at [489, 229] on div "To navigate, press the arrow keys. To activate drag with keyboard, press Alt + …" at bounding box center [482, 220] width 768 height 301
click at [481, 226] on image "Main content" at bounding box center [481, 225] width 6 height 6
type input "**********"
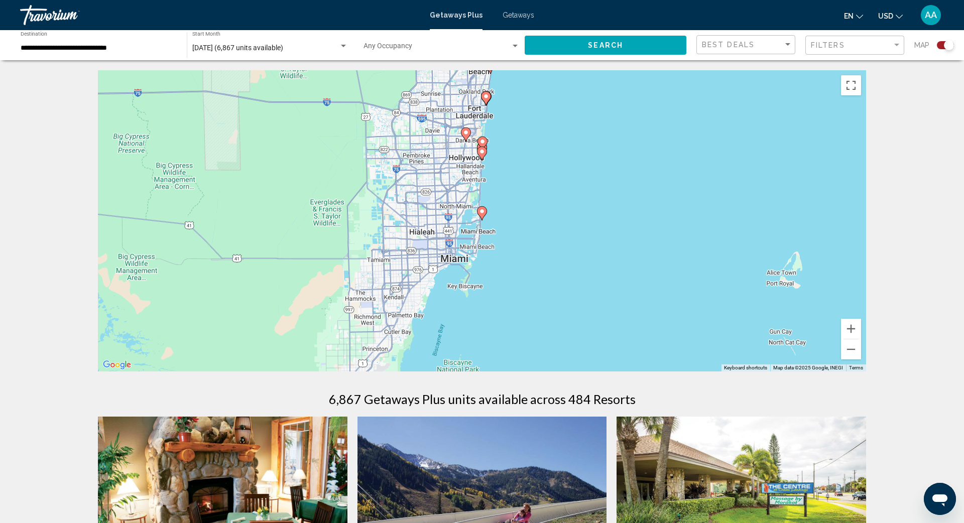
click at [479, 212] on image "Main content" at bounding box center [482, 211] width 6 height 6
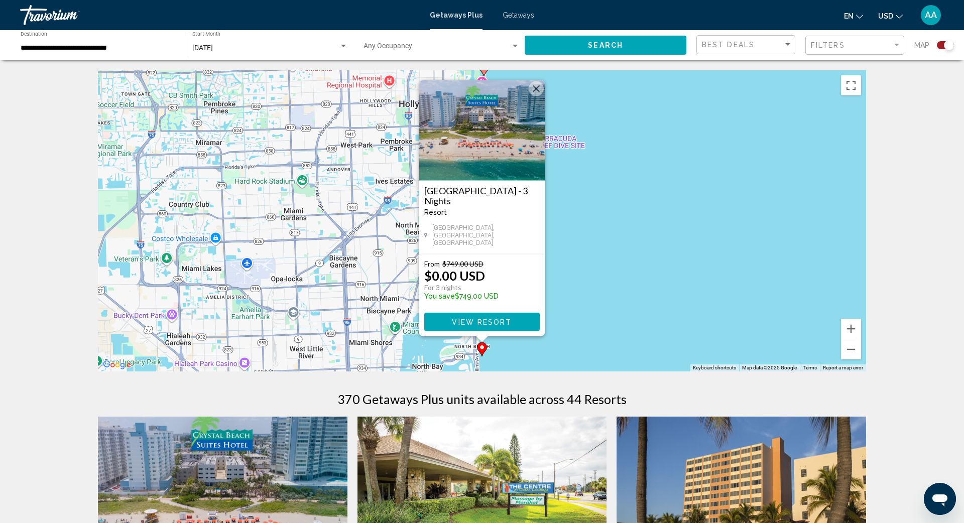
click at [533, 96] on button "Close" at bounding box center [535, 88] width 15 height 15
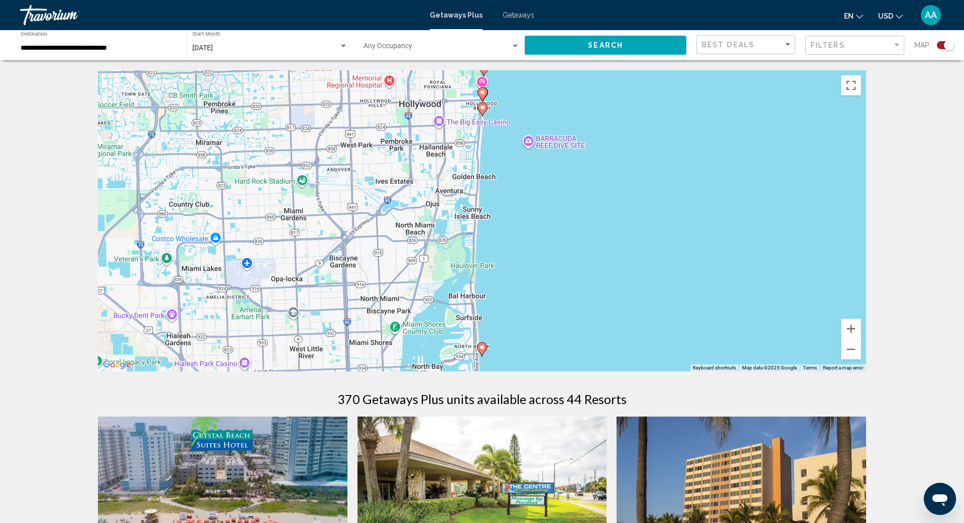
click at [483, 107] on image "Main content" at bounding box center [482, 107] width 6 height 6
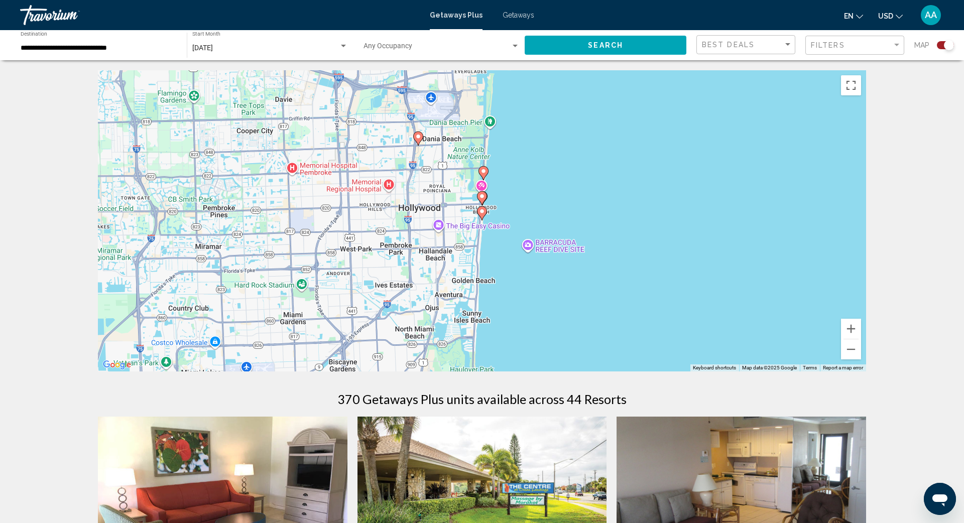
click at [481, 214] on icon "Main content" at bounding box center [481, 213] width 9 height 13
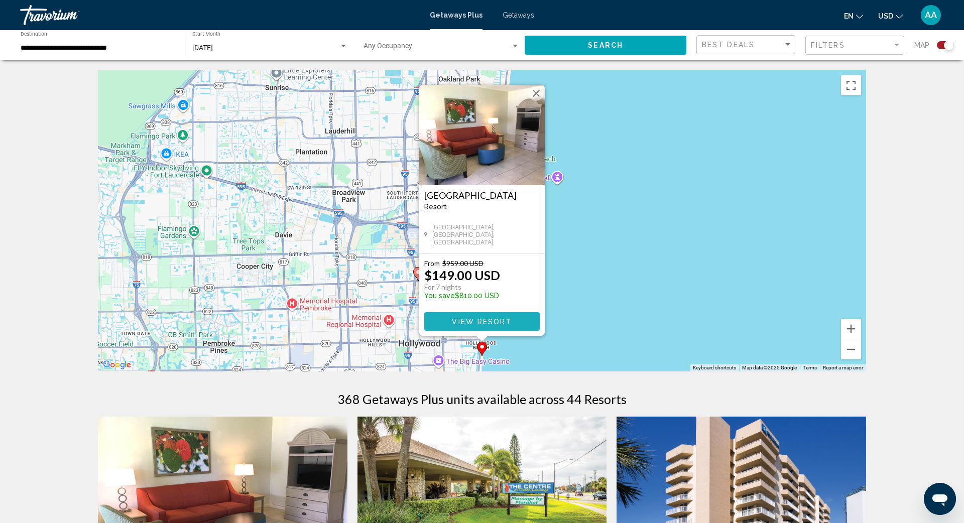
click at [503, 323] on span "View Resort" at bounding box center [482, 322] width 60 height 8
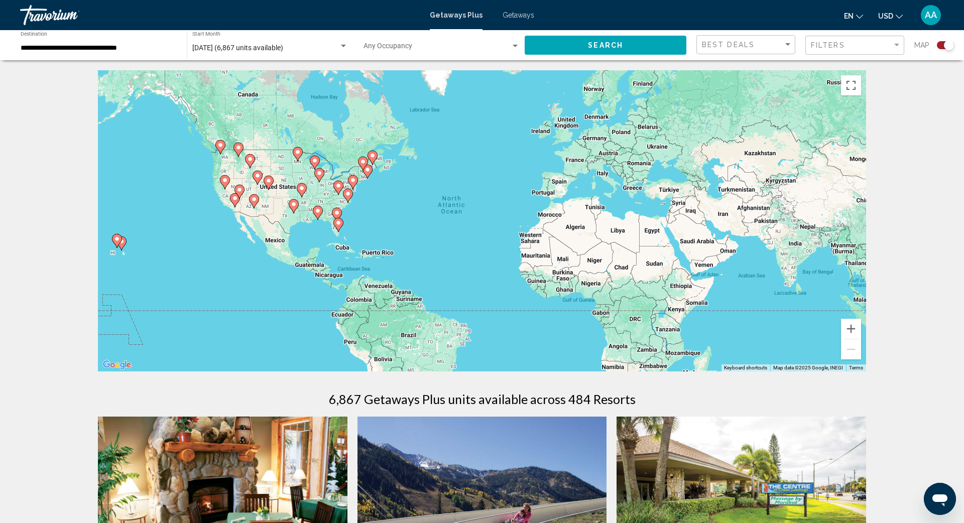
click at [337, 219] on icon "Main content" at bounding box center [338, 224] width 9 height 13
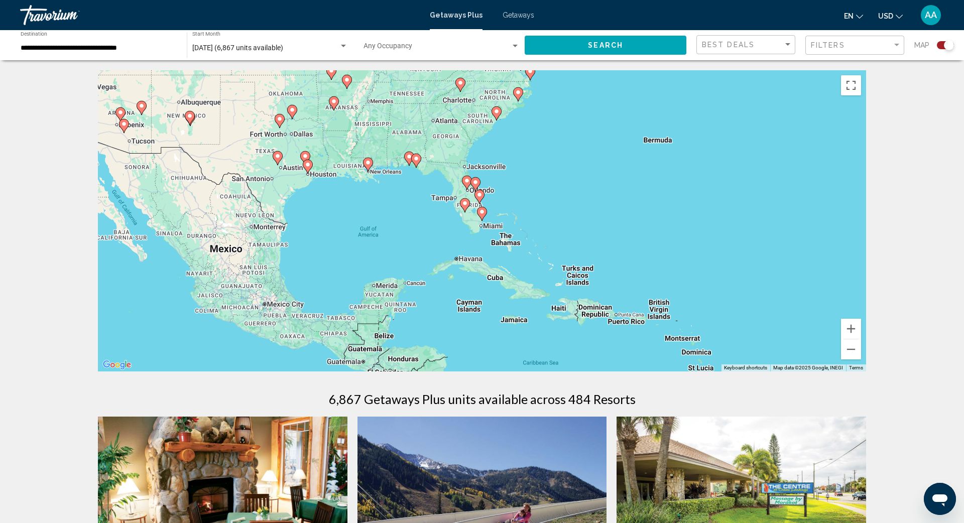
click at [482, 195] on image "Main content" at bounding box center [479, 195] width 6 height 6
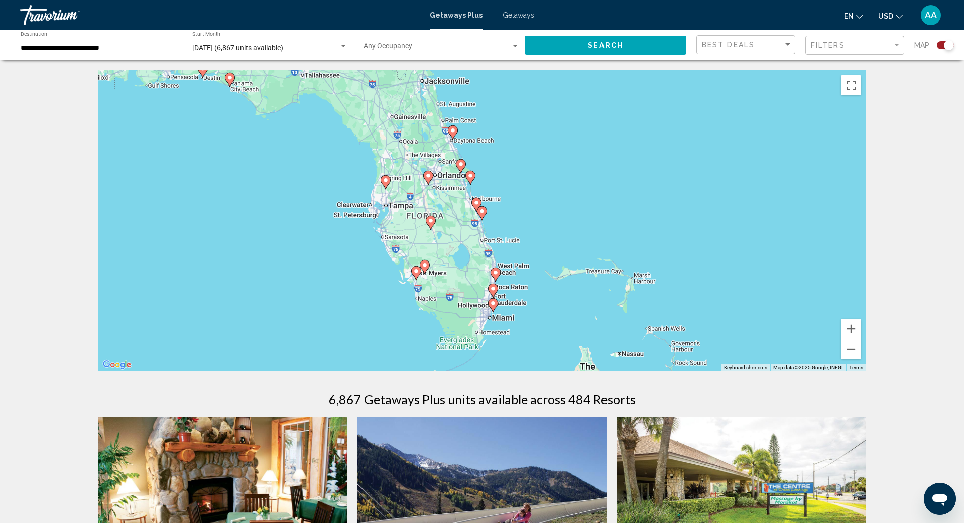
click at [495, 272] on image "Main content" at bounding box center [495, 272] width 6 height 6
type input "**********"
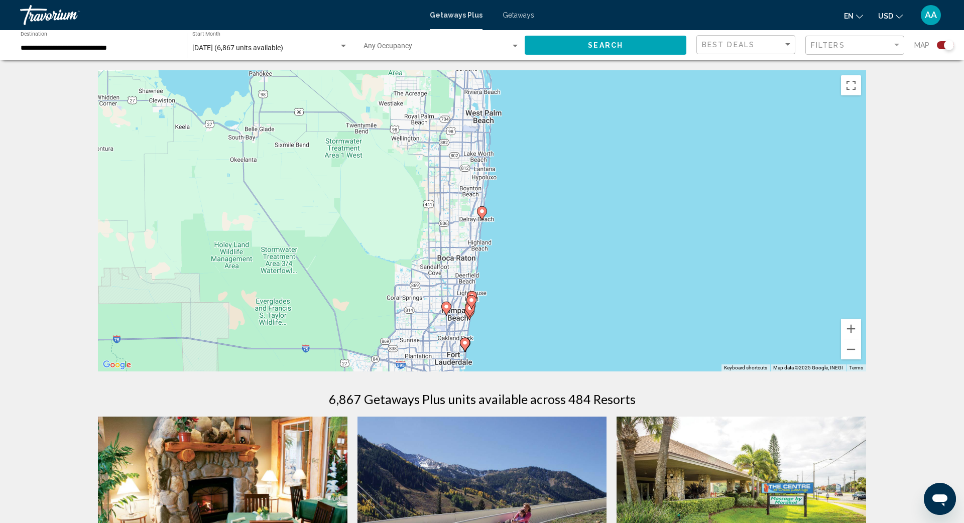
click at [471, 297] on icon "Main content" at bounding box center [471, 302] width 9 height 13
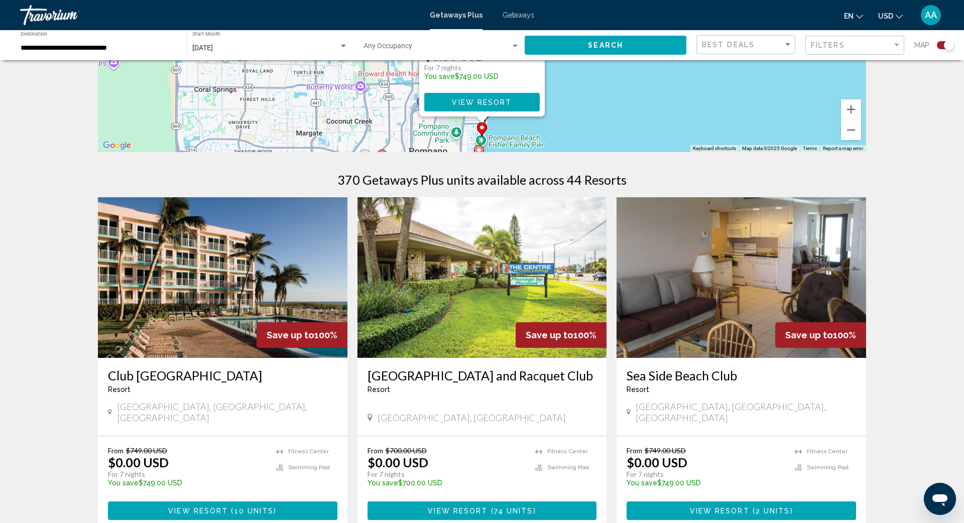
scroll to position [217, 0]
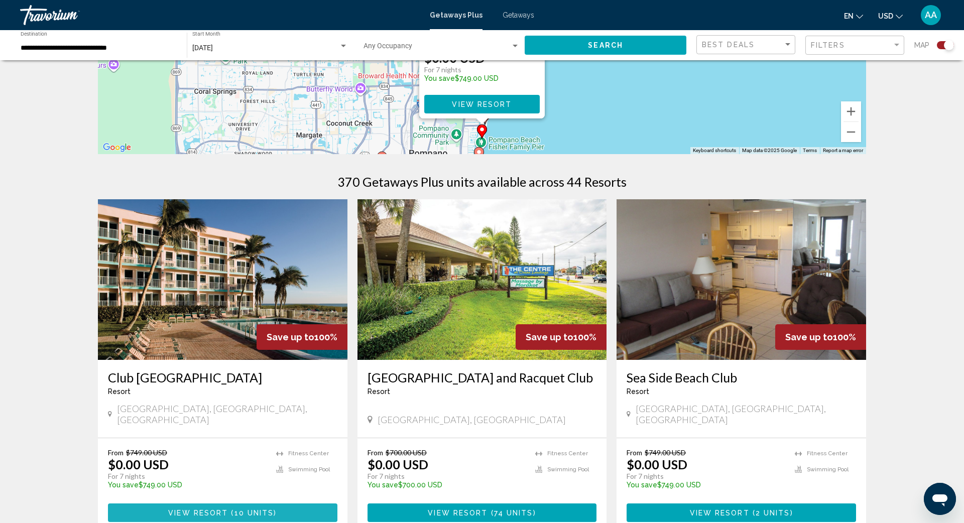
click at [268, 395] on span "10 units" at bounding box center [254, 513] width 40 height 8
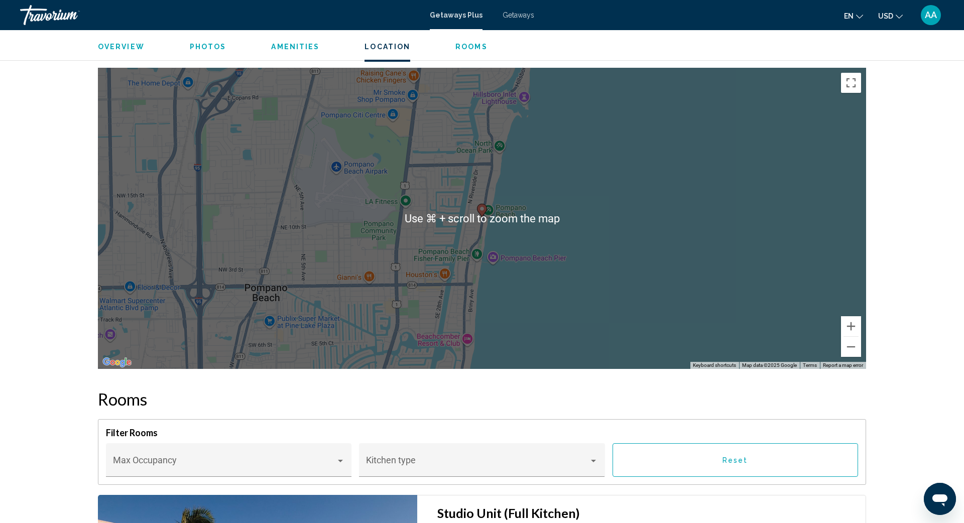
scroll to position [1603, 0]
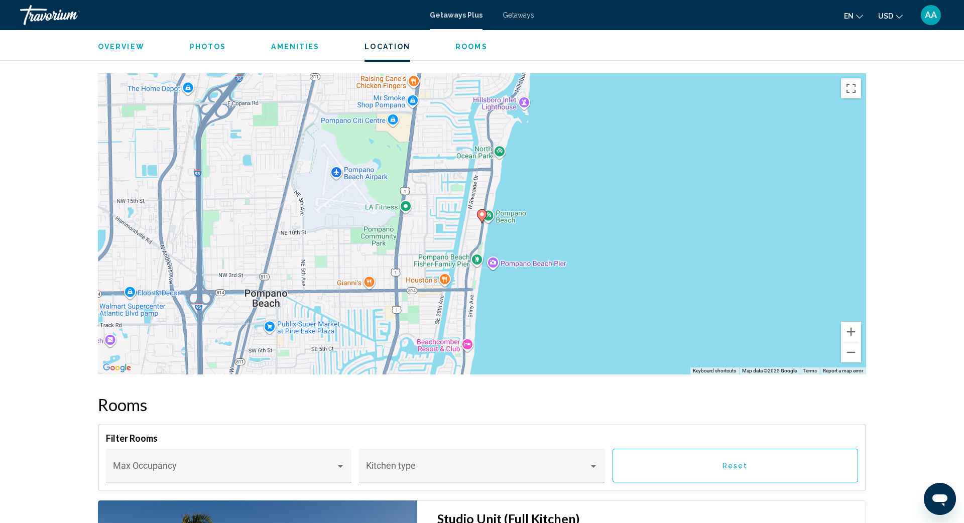
click at [518, 196] on div "To activate drag with keyboard, press Alt + Enter. Once in keyboard drag state,…" at bounding box center [482, 223] width 768 height 301
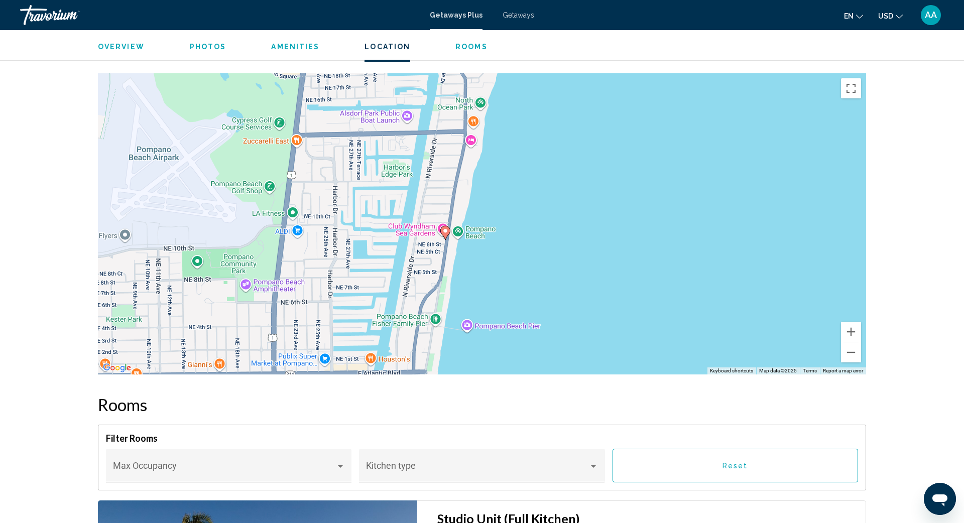
click at [475, 227] on div "To activate drag with keyboard, press Alt + Enter. Once in keyboard drag state,…" at bounding box center [482, 223] width 768 height 301
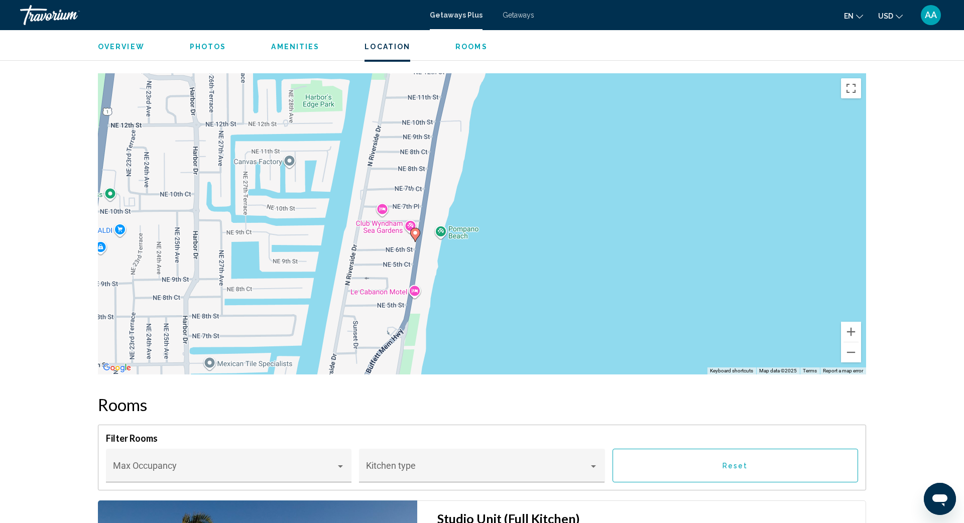
click at [434, 233] on div "To activate drag with keyboard, press Alt + Enter. Once in keyboard drag state,…" at bounding box center [482, 223] width 768 height 301
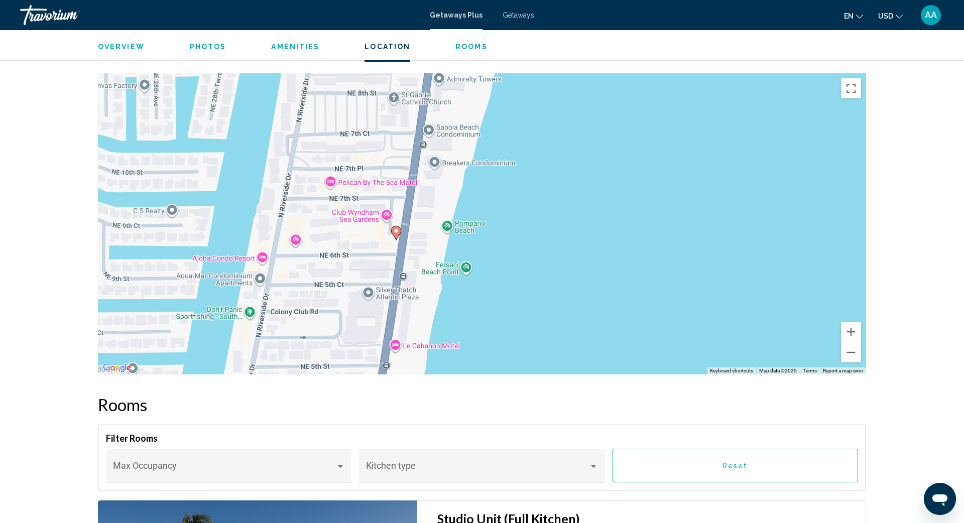
click at [402, 228] on div "To activate drag with keyboard, press Alt + Enter. Once in keyboard drag state,…" at bounding box center [482, 223] width 768 height 301
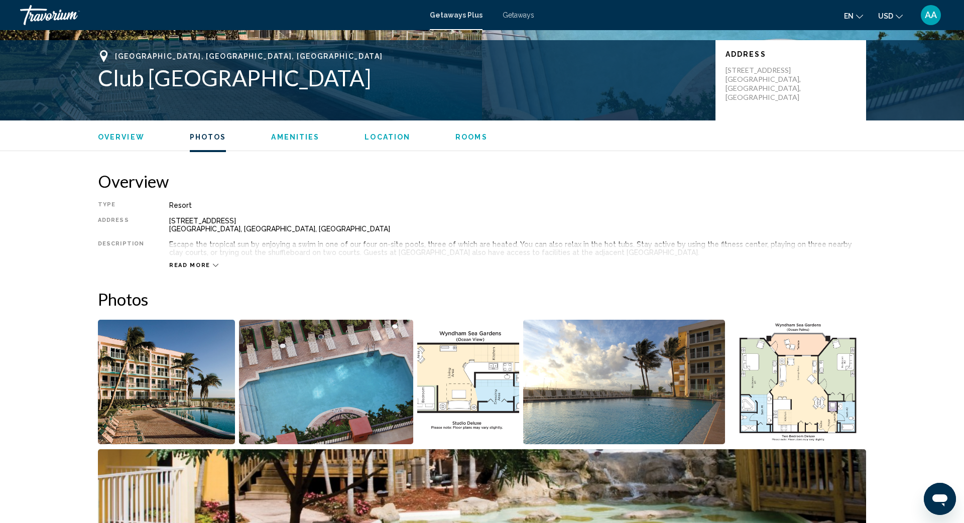
scroll to position [0, 0]
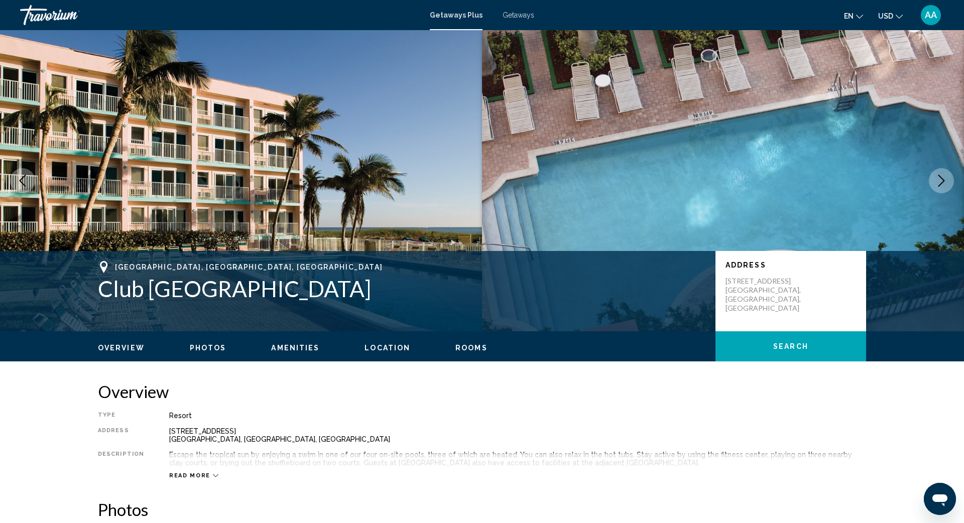
click at [722, 177] on icon "Next image" at bounding box center [941, 181] width 7 height 12
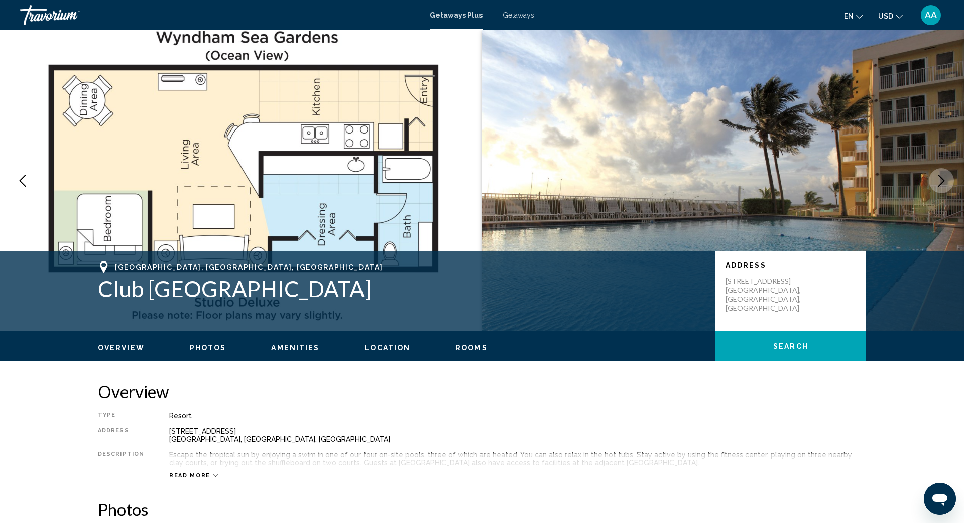
click at [722, 178] on icon "Next image" at bounding box center [941, 181] width 12 height 12
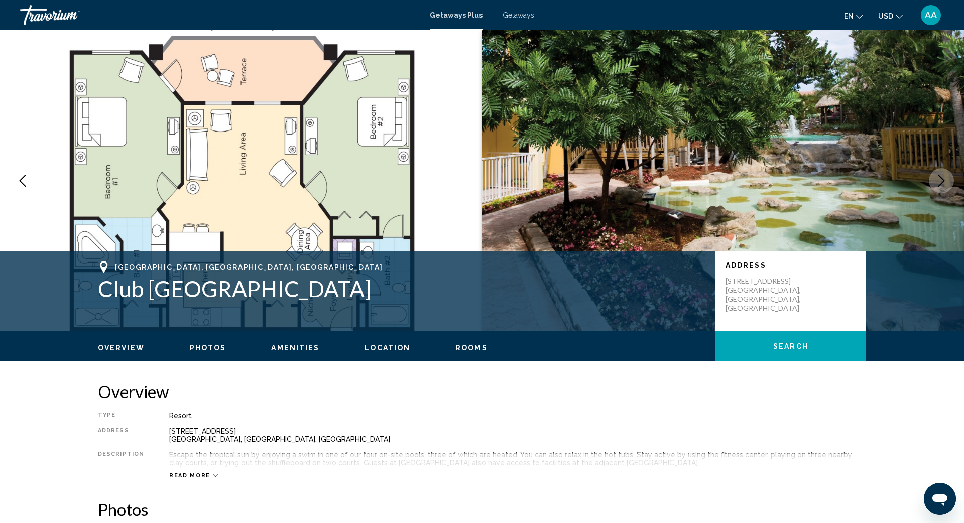
click at [722, 178] on icon "Next image" at bounding box center [941, 181] width 12 height 12
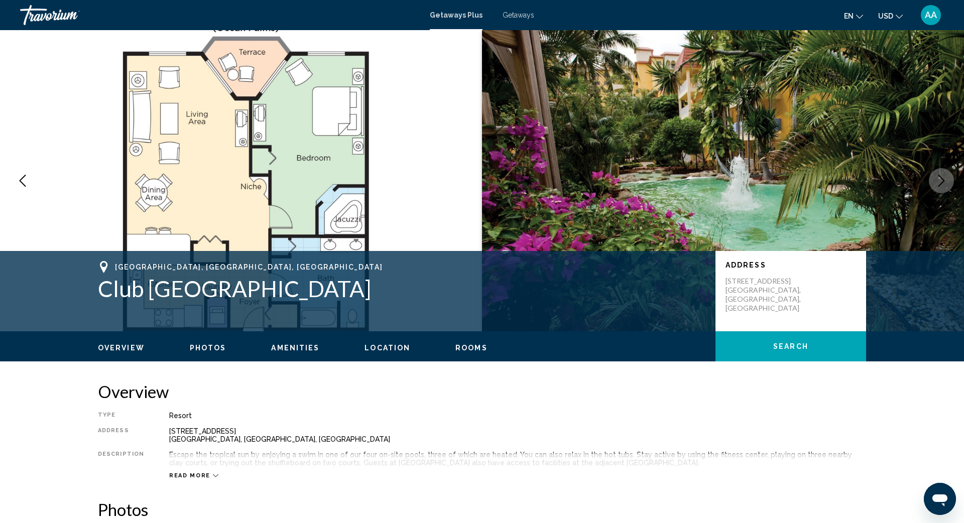
click at [722, 178] on icon "Next image" at bounding box center [941, 181] width 12 height 12
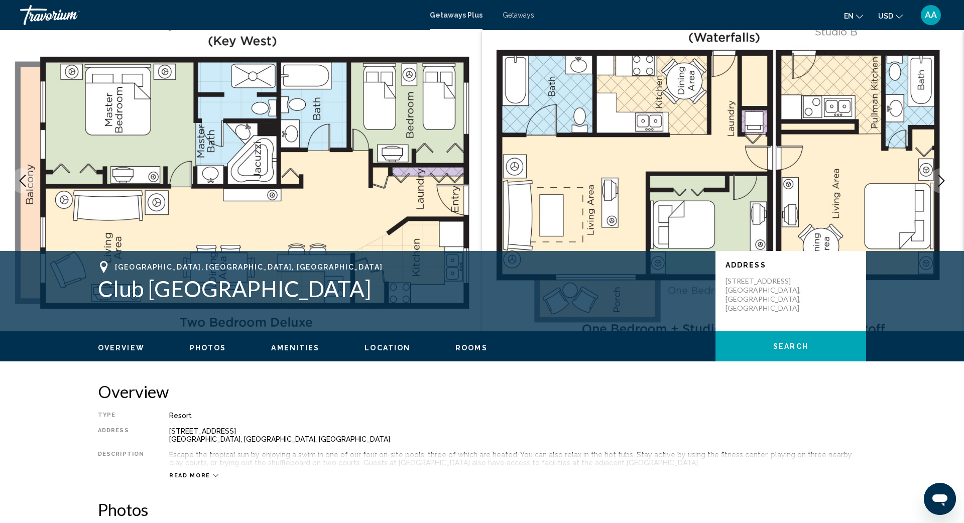
click at [722, 178] on icon "Next image" at bounding box center [941, 181] width 12 height 12
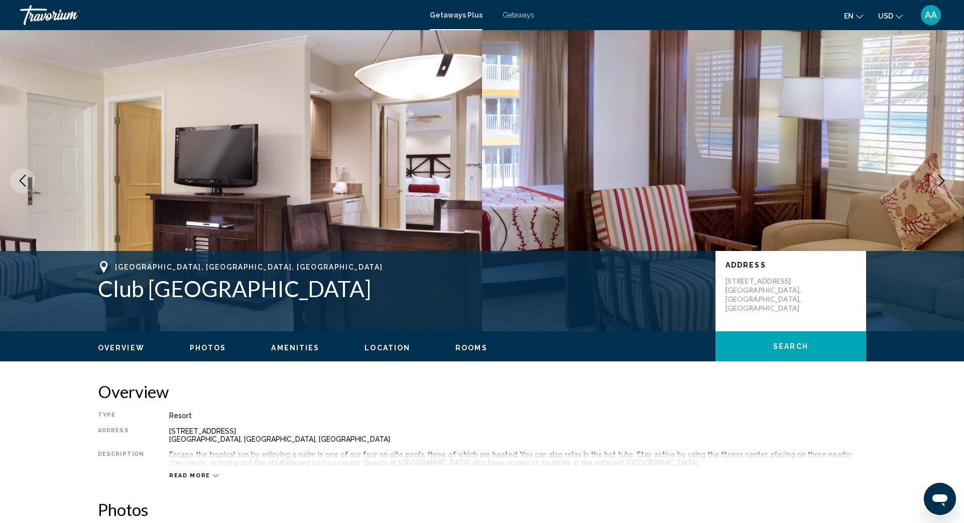
click at [722, 178] on icon "Next image" at bounding box center [941, 181] width 12 height 12
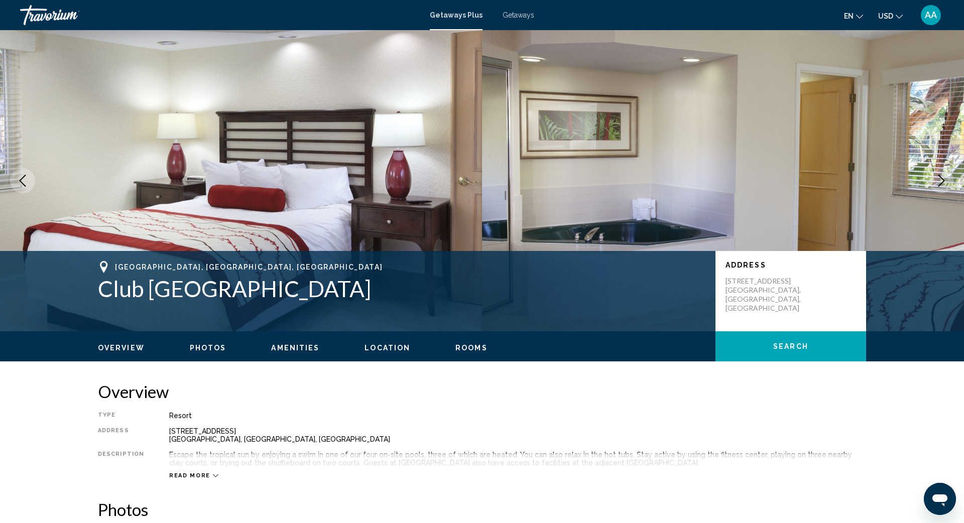
click at [722, 178] on icon "Next image" at bounding box center [941, 181] width 12 height 12
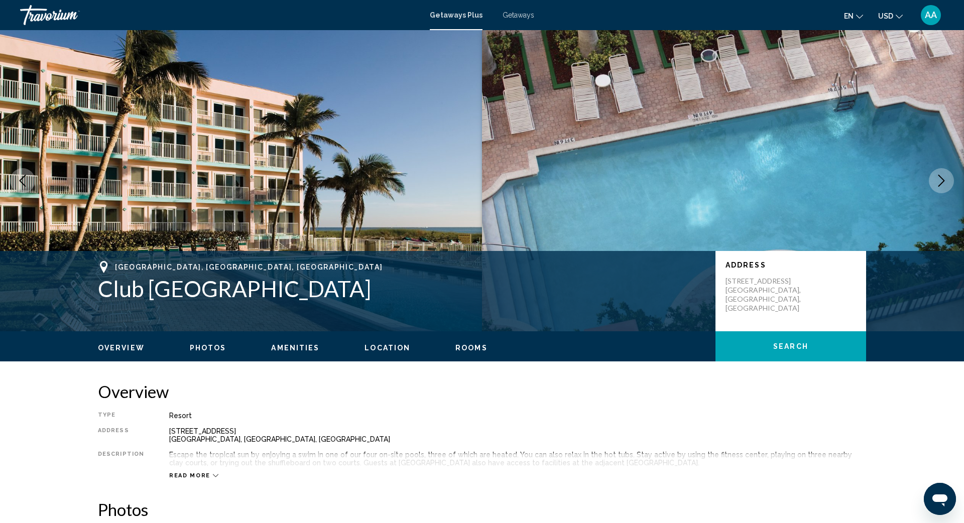
click at [722, 178] on icon "Next image" at bounding box center [941, 181] width 12 height 12
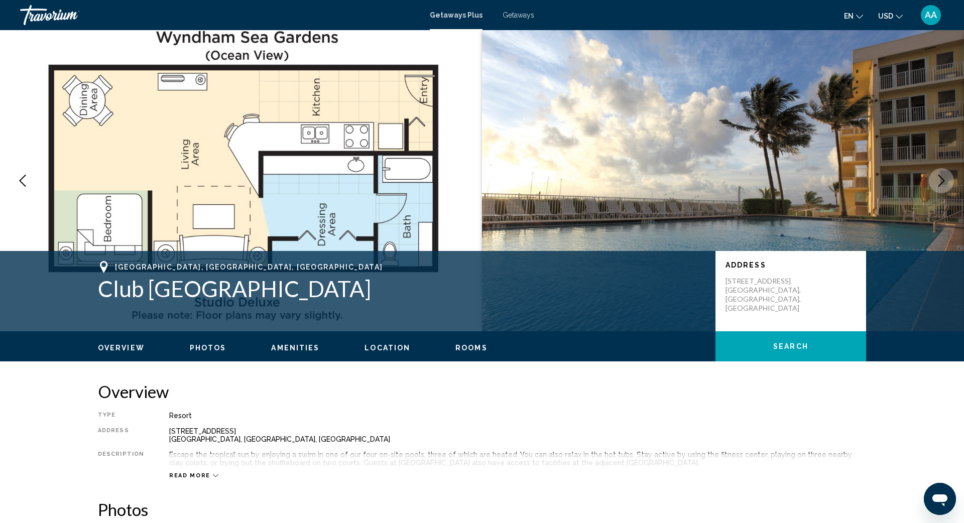
click at [722, 184] on icon "Next image" at bounding box center [941, 181] width 12 height 12
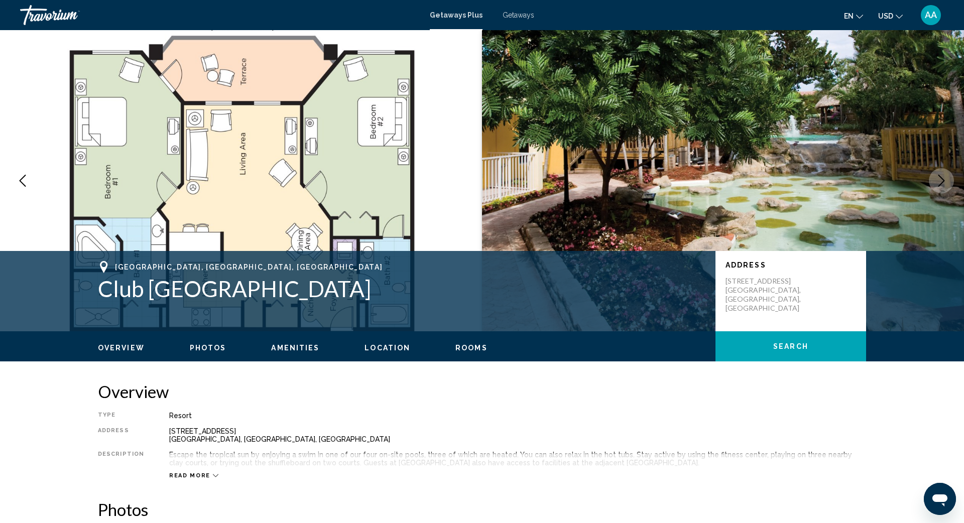
click at [722, 184] on icon "Next image" at bounding box center [941, 181] width 12 height 12
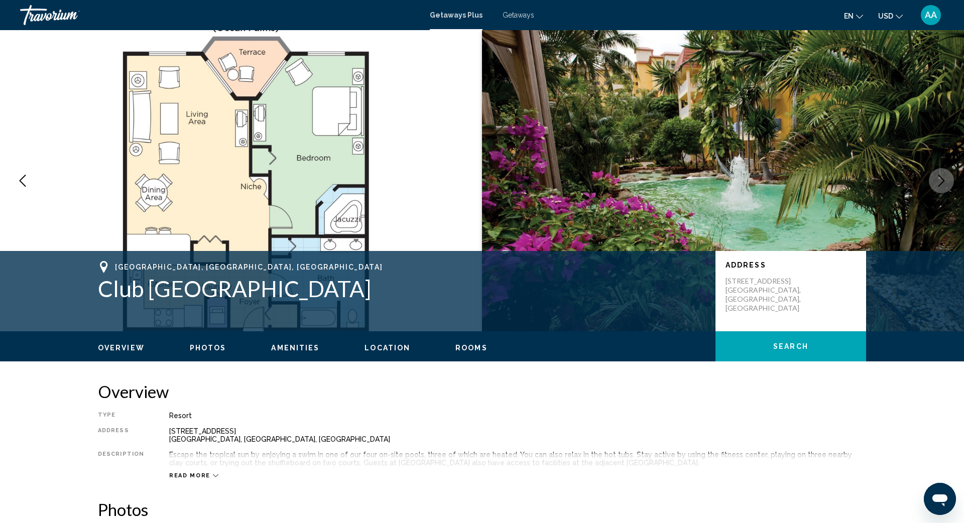
click at [722, 184] on icon "Next image" at bounding box center [941, 181] width 12 height 12
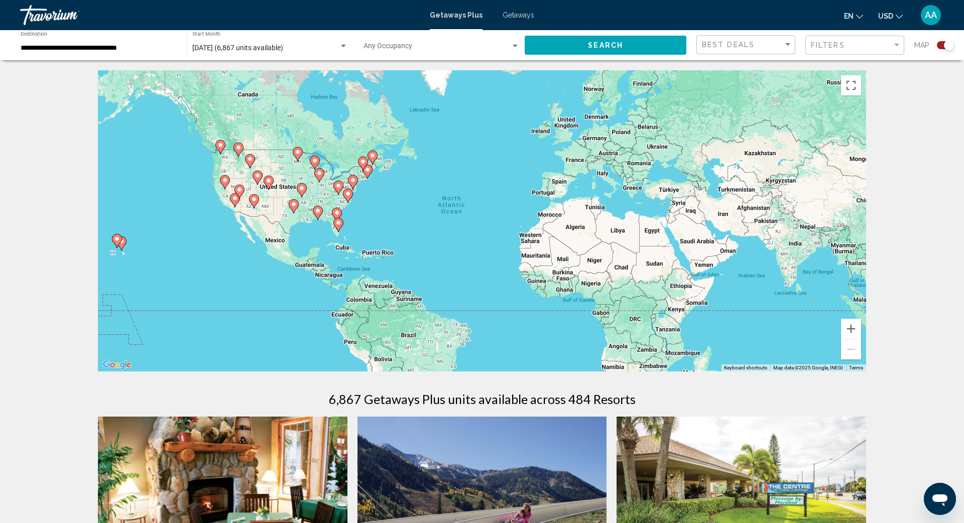
click at [337, 224] on image "Main content" at bounding box center [338, 223] width 6 height 6
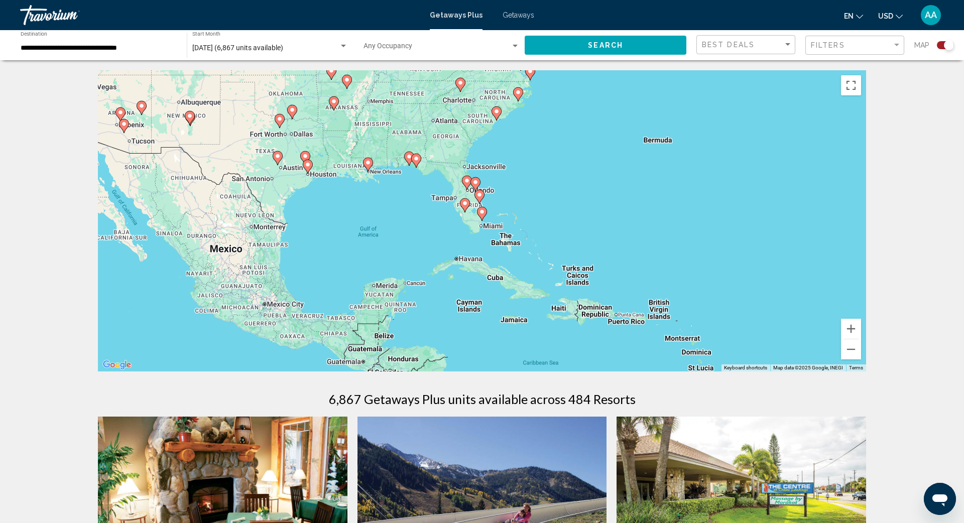
click at [485, 216] on icon "Main content" at bounding box center [482, 214] width 10 height 14
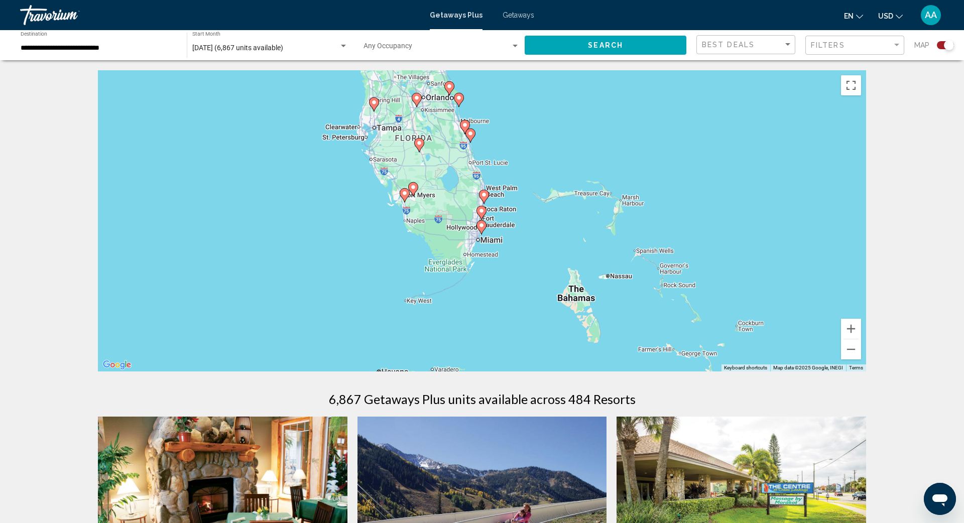
click at [485, 195] on image "Main content" at bounding box center [484, 195] width 6 height 6
type input "**********"
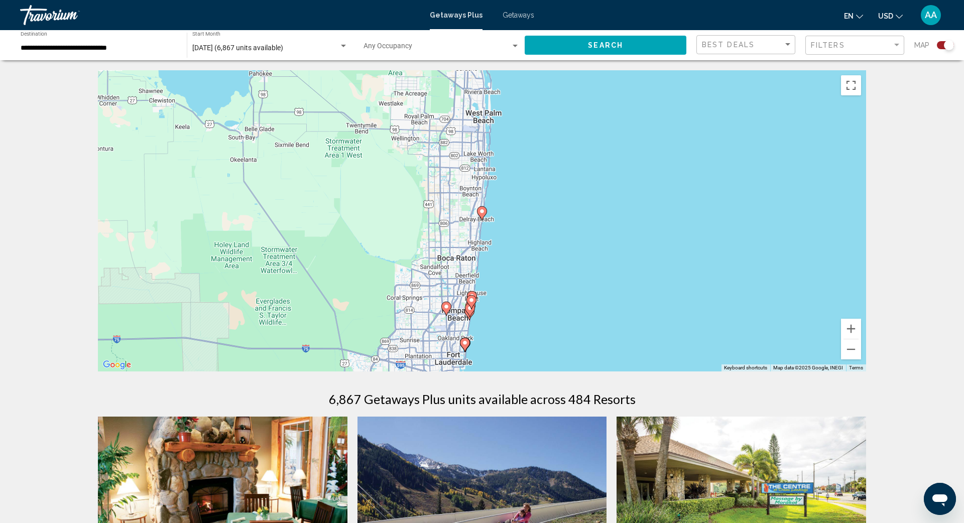
click at [470, 296] on icon "Main content" at bounding box center [471, 302] width 9 height 13
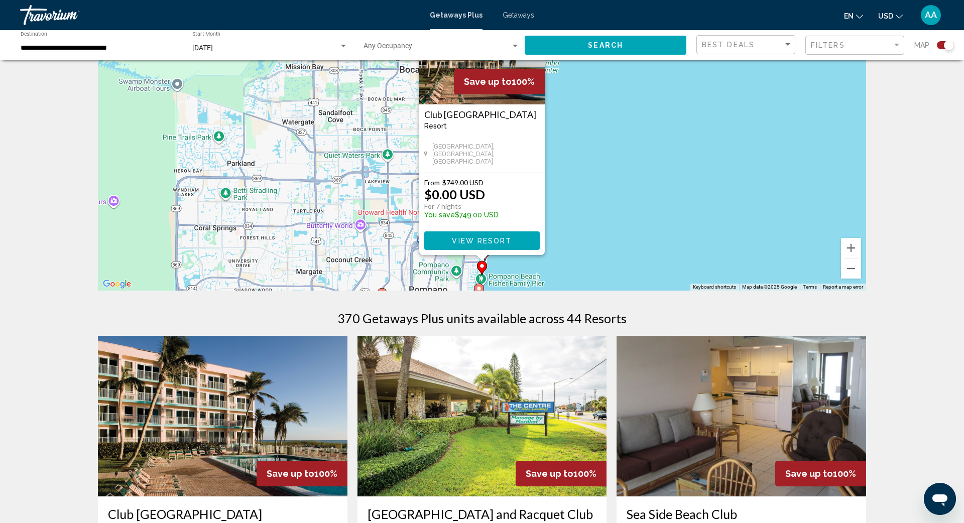
scroll to position [81, 0]
click at [722, 269] on button "Zoom out" at bounding box center [851, 268] width 20 height 20
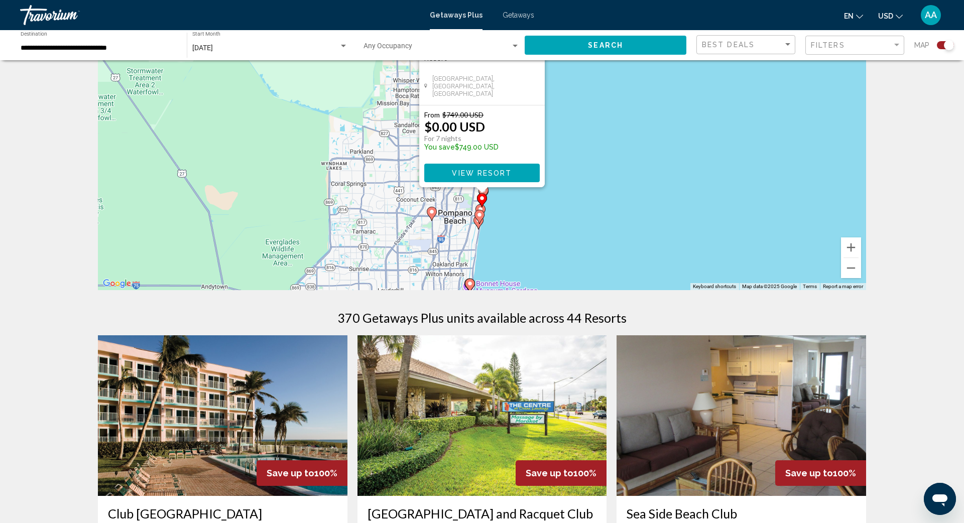
click at [480, 209] on image "Main content" at bounding box center [480, 209] width 6 height 6
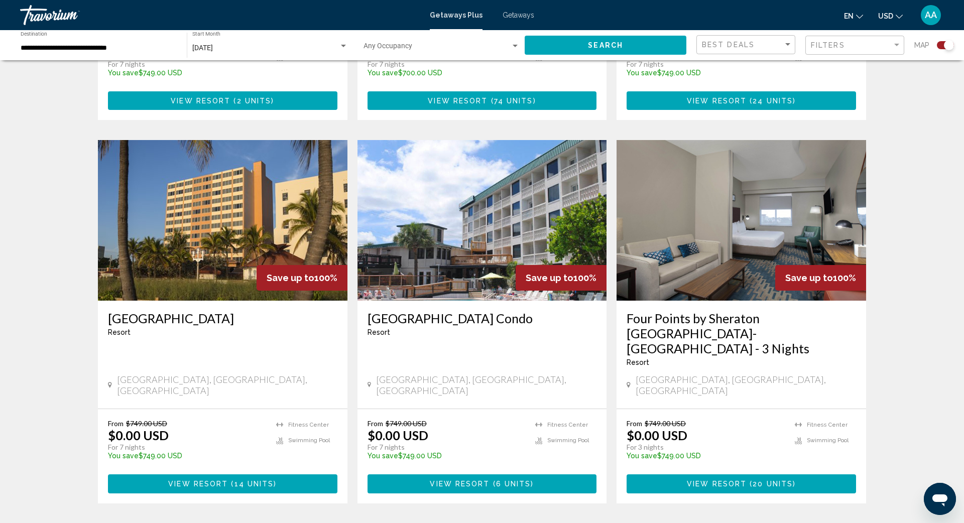
scroll to position [627, 0]
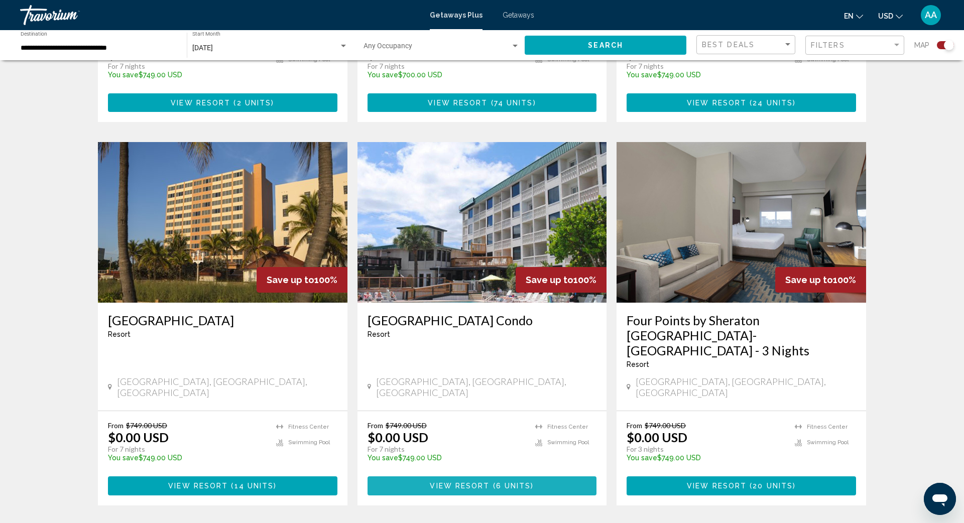
click at [455, 395] on span "View Resort" at bounding box center [460, 486] width 60 height 8
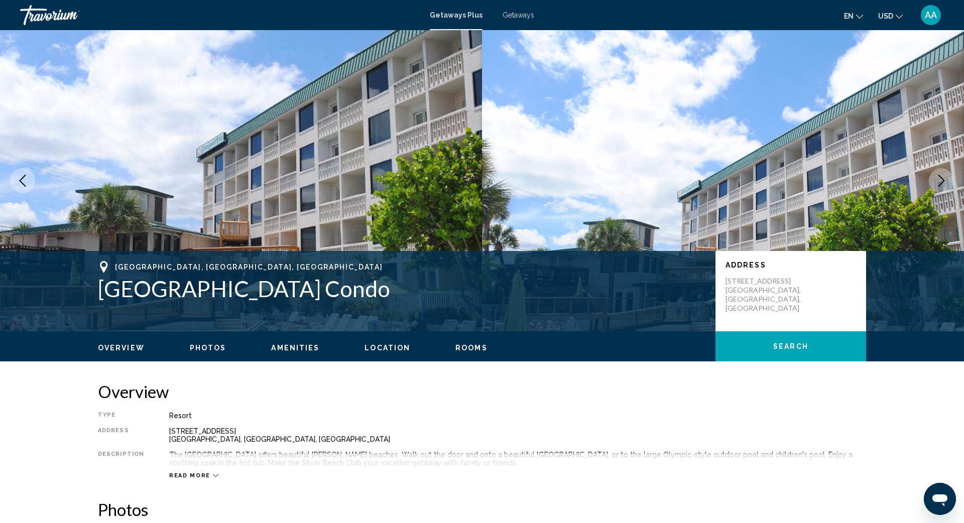
click at [722, 176] on icon "Next image" at bounding box center [941, 181] width 7 height 12
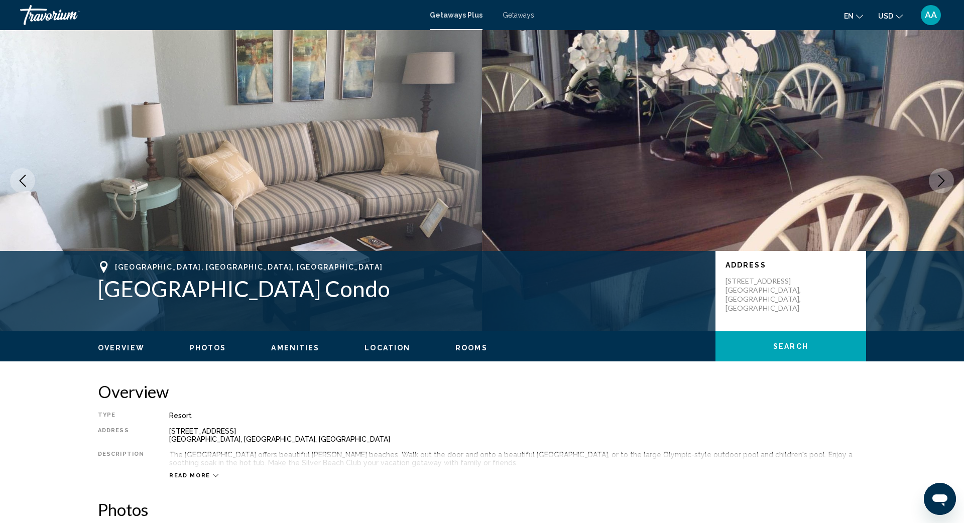
click at [722, 176] on icon "Next image" at bounding box center [941, 181] width 7 height 12
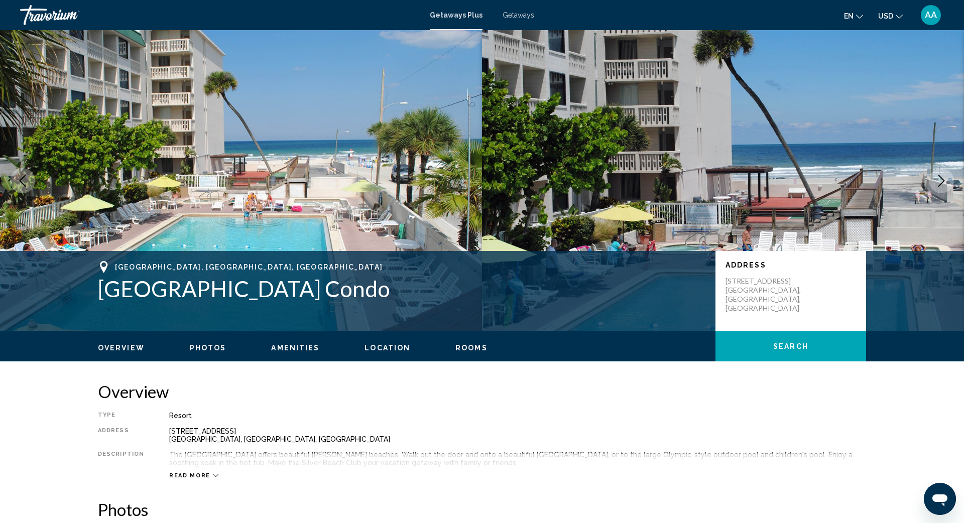
click at [722, 176] on icon "Next image" at bounding box center [941, 181] width 7 height 12
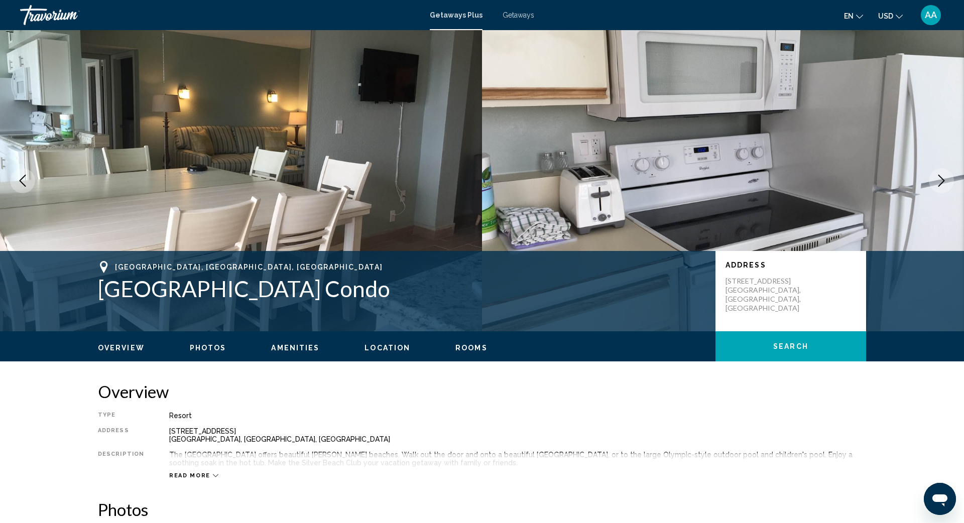
click at [722, 176] on icon "Next image" at bounding box center [941, 181] width 7 height 12
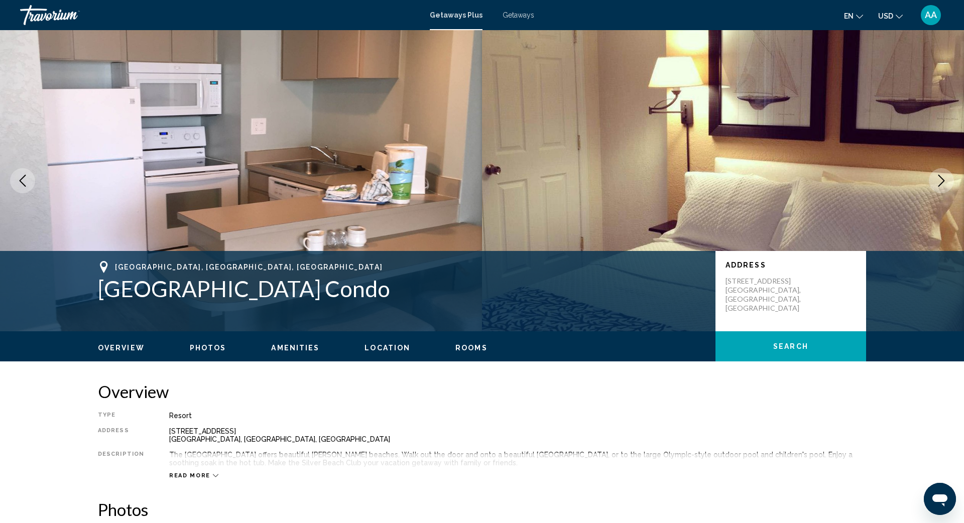
click at [722, 176] on icon "Next image" at bounding box center [941, 181] width 7 height 12
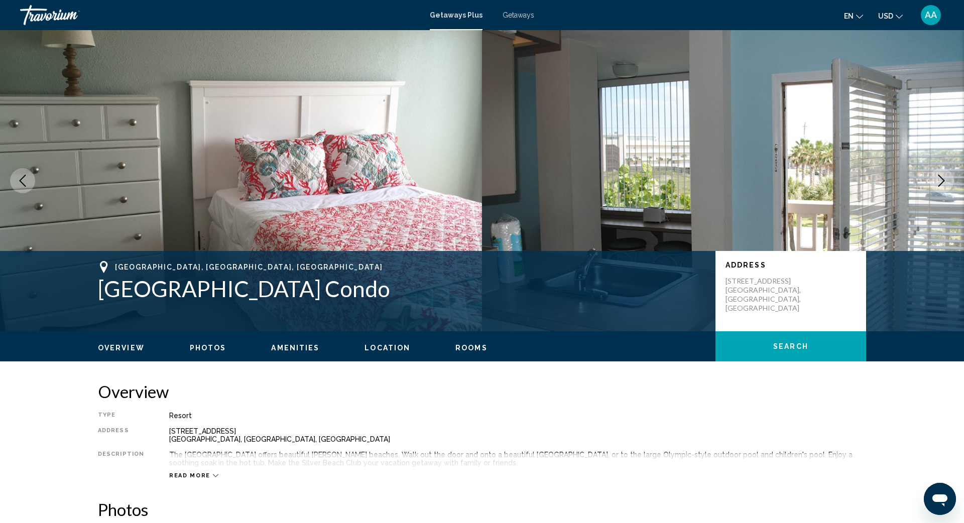
click at [722, 176] on icon "Next image" at bounding box center [941, 181] width 7 height 12
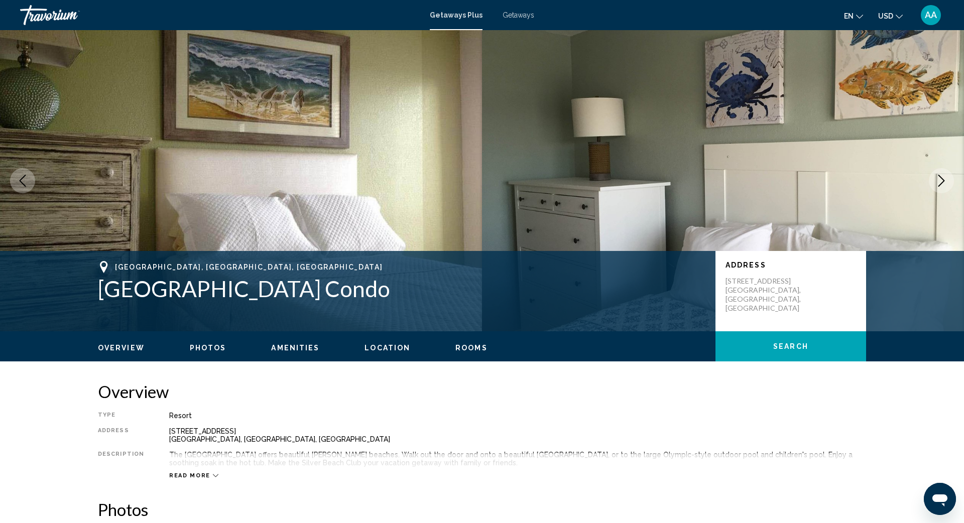
click at [722, 176] on icon "Next image" at bounding box center [941, 181] width 7 height 12
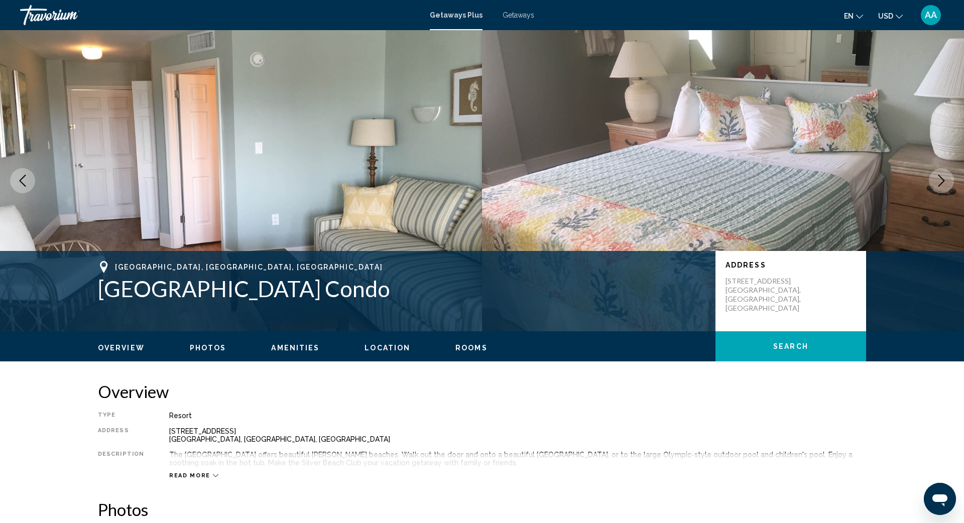
click at [722, 176] on icon "Next image" at bounding box center [941, 181] width 7 height 12
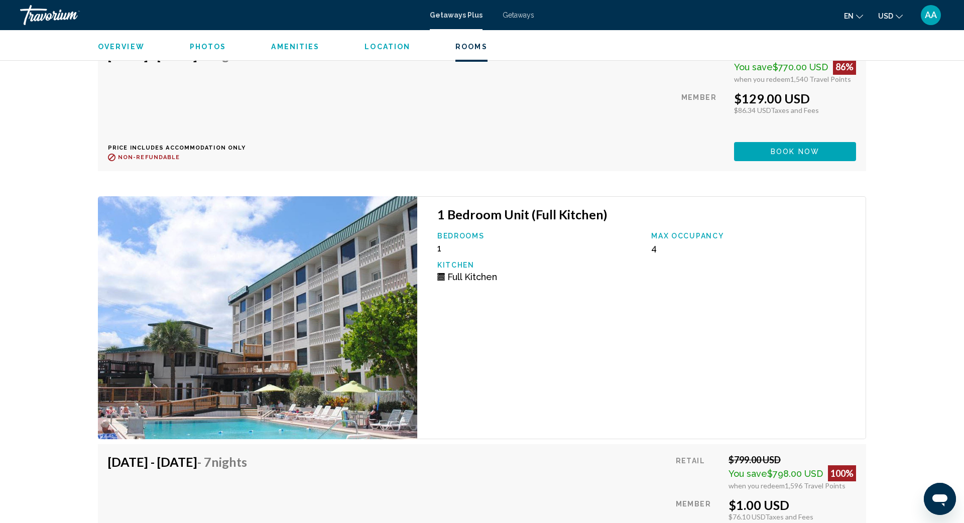
scroll to position [2177, 0]
